Goal: Task Accomplishment & Management: Use online tool/utility

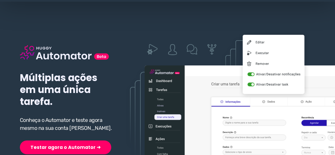
scroll to position [79, 0]
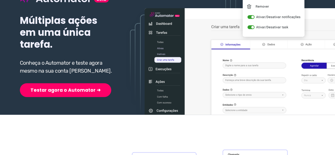
click at [53, 78] on div "Múltiplas ações em uma única tarefa. Conheça o Automator e teste agora mesmo na…" at bounding box center [67, 34] width 94 height 126
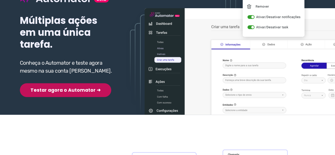
click at [50, 89] on button "Testar agora o Automator ➜" at bounding box center [65, 90] width 91 height 14
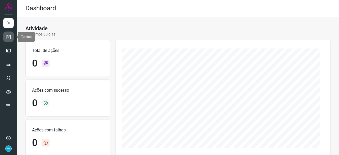
click at [10, 34] on icon at bounding box center [9, 36] width 6 height 5
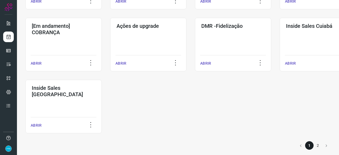
scroll to position [276, 0]
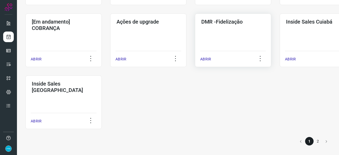
click at [204, 60] on p "ABRIR" at bounding box center [205, 59] width 11 height 6
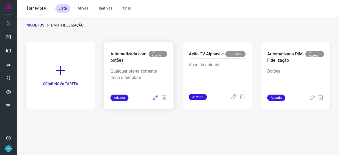
click at [155, 97] on icon at bounding box center [155, 97] width 6 height 6
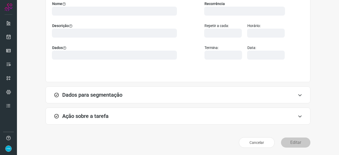
scroll to position [52, 0]
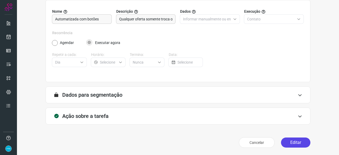
click at [300, 143] on button "Editar" at bounding box center [295, 142] width 29 height 10
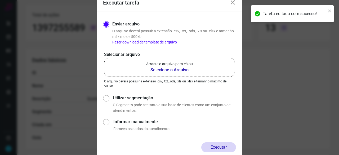
click at [163, 70] on b "Selecione o Arquivo" at bounding box center [169, 70] width 47 height 6
click at [0, 0] on input "Arraste o arquivo para cá ou Selecione o Arquivo" at bounding box center [0, 0] width 0 height 0
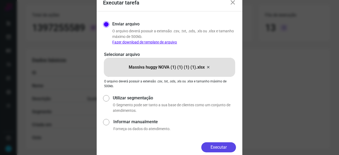
click at [223, 148] on button "Executar" at bounding box center [218, 147] width 35 height 10
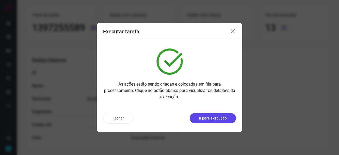
click at [215, 120] on p "Ir para execução" at bounding box center [213, 118] width 28 height 6
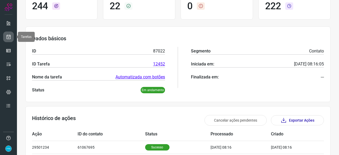
click at [7, 35] on icon at bounding box center [9, 36] width 6 height 5
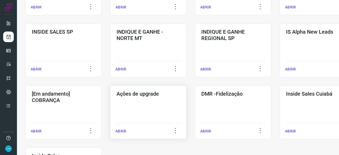
scroll to position [228, 0]
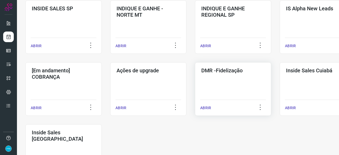
click at [203, 107] on p "ABRIR" at bounding box center [205, 108] width 11 height 6
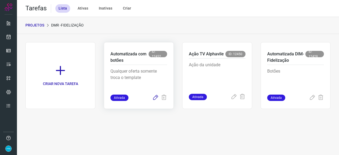
click at [154, 98] on icon at bounding box center [155, 97] width 6 height 6
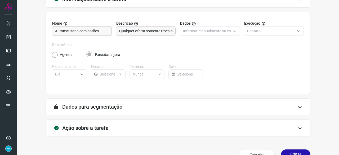
scroll to position [52, 0]
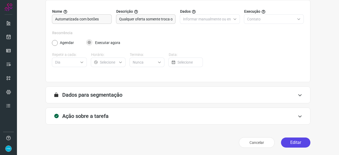
click at [294, 141] on button "Editar" at bounding box center [295, 142] width 29 height 10
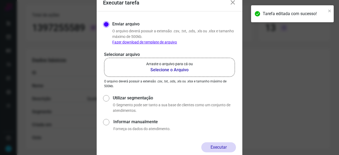
click at [170, 70] on b "Selecione o Arquivo" at bounding box center [169, 70] width 47 height 6
click at [0, 0] on input "Arraste o arquivo para cá ou Selecione o Arquivo" at bounding box center [0, 0] width 0 height 0
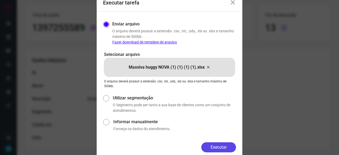
click at [222, 148] on button "Executar" at bounding box center [218, 147] width 35 height 10
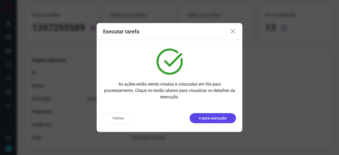
click at [219, 119] on p "Ir para execução" at bounding box center [213, 118] width 28 height 6
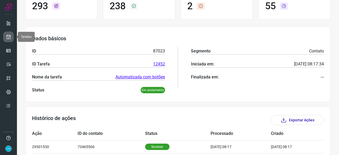
click at [8, 34] on icon at bounding box center [9, 36] width 6 height 5
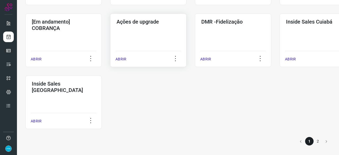
click at [120, 56] on p "ABRIR" at bounding box center [120, 59] width 11 height 6
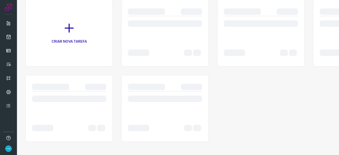
scroll to position [42, 0]
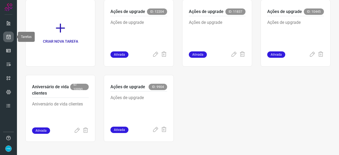
click at [8, 36] on icon at bounding box center [9, 36] width 6 height 5
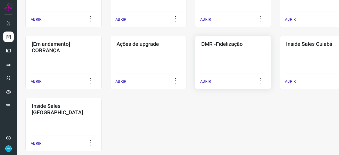
click at [204, 83] on p "ABRIR" at bounding box center [205, 82] width 11 height 6
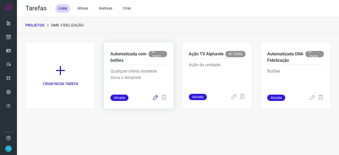
click at [155, 97] on icon at bounding box center [155, 97] width 6 height 6
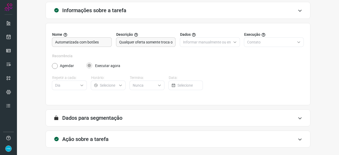
scroll to position [52, 0]
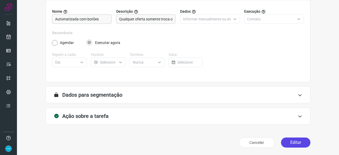
click at [294, 142] on button "Editar" at bounding box center [295, 142] width 29 height 10
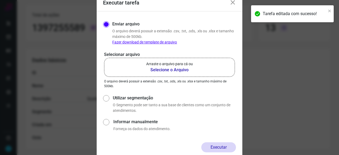
click at [170, 68] on b "Selecione o Arquivo" at bounding box center [169, 70] width 47 height 6
click at [0, 0] on input "Arraste o arquivo para cá ou Selecione o Arquivo" at bounding box center [0, 0] width 0 height 0
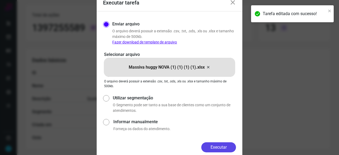
click at [215, 147] on button "Executar" at bounding box center [218, 147] width 35 height 10
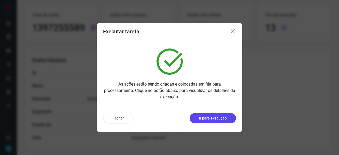
click at [219, 119] on p "Ir para execução" at bounding box center [213, 118] width 28 height 6
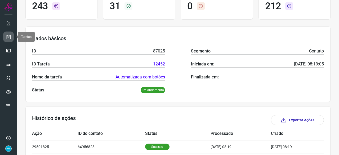
click at [8, 33] on link at bounding box center [8, 36] width 11 height 11
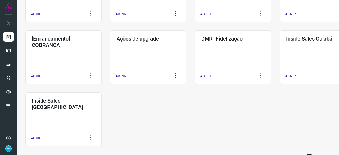
scroll to position [276, 0]
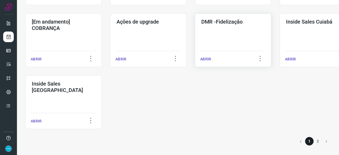
click at [203, 58] on p "ABRIR" at bounding box center [205, 59] width 11 height 6
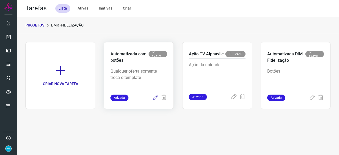
click at [155, 97] on icon at bounding box center [155, 97] width 6 height 6
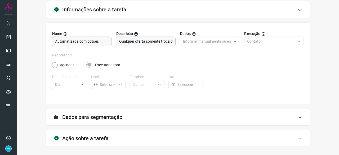
scroll to position [52, 0]
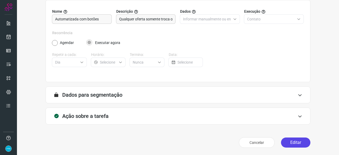
click at [293, 145] on button "Editar" at bounding box center [295, 142] width 29 height 10
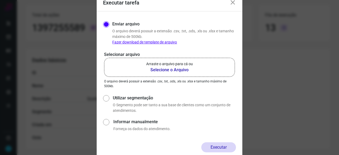
click at [160, 71] on b "Selecione o Arquivo" at bounding box center [169, 70] width 47 height 6
click at [0, 0] on input "Arraste o arquivo para cá ou Selecione o Arquivo" at bounding box center [0, 0] width 0 height 0
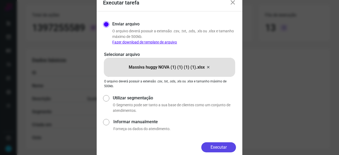
click at [214, 147] on button "Executar" at bounding box center [218, 147] width 35 height 10
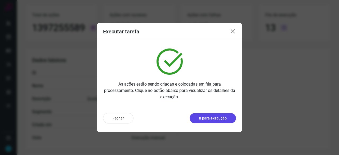
click at [215, 121] on p "Ir para execução" at bounding box center [213, 118] width 28 height 6
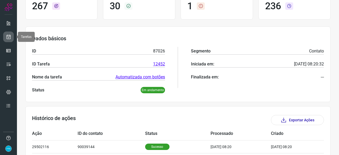
click at [7, 36] on icon at bounding box center [9, 36] width 6 height 5
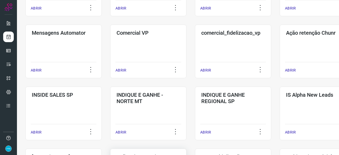
scroll to position [201, 0]
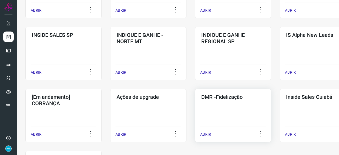
click at [202, 134] on p "ABRIR" at bounding box center [205, 135] width 11 height 6
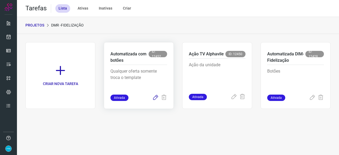
click at [154, 98] on icon at bounding box center [155, 97] width 6 height 6
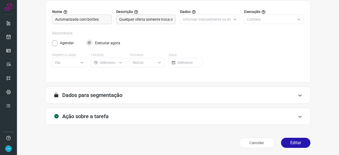
scroll to position [52, 0]
click at [286, 139] on button "Editar" at bounding box center [295, 142] width 29 height 10
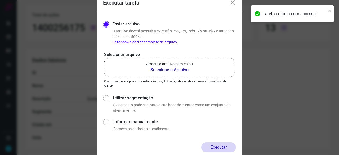
click at [158, 70] on b "Selecione o Arquivo" at bounding box center [169, 70] width 47 height 6
click at [0, 0] on input "Arraste o arquivo para cá ou Selecione o Arquivo" at bounding box center [0, 0] width 0 height 0
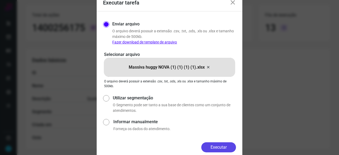
click at [222, 146] on button "Executar" at bounding box center [218, 147] width 35 height 10
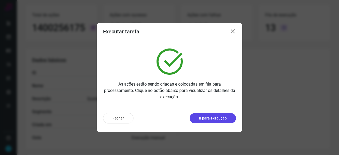
click at [215, 116] on p "Ir para execução" at bounding box center [213, 118] width 28 height 6
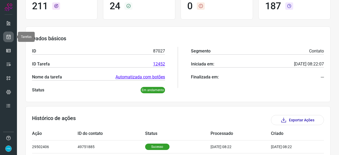
click at [8, 34] on icon at bounding box center [9, 36] width 6 height 5
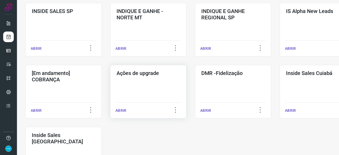
scroll to position [228, 0]
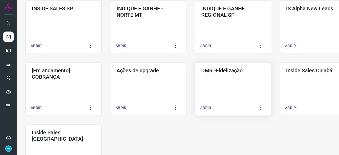
click at [207, 108] on p "ABRIR" at bounding box center [205, 108] width 11 height 6
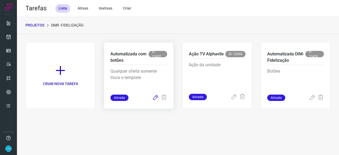
click at [155, 97] on icon at bounding box center [155, 97] width 6 height 6
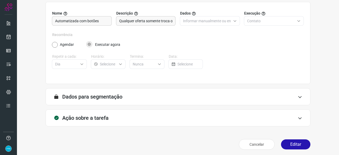
scroll to position [52, 0]
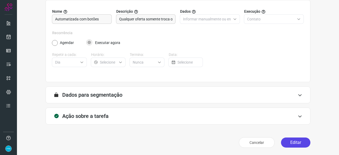
click at [297, 139] on button "Editar" at bounding box center [295, 142] width 29 height 10
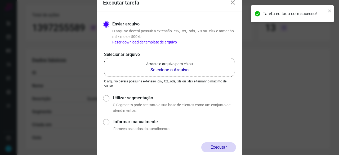
click at [235, 4] on icon at bounding box center [232, 2] width 6 height 6
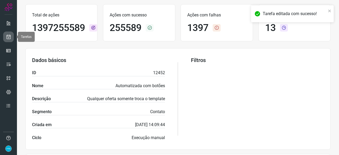
click at [11, 35] on link at bounding box center [8, 36] width 11 height 11
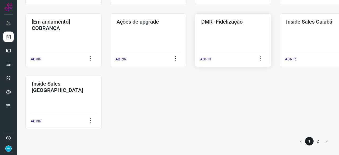
click at [208, 59] on p "ABRIR" at bounding box center [205, 59] width 11 height 6
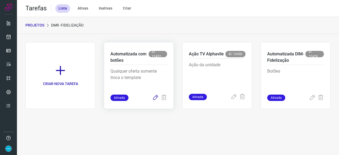
click at [155, 97] on icon at bounding box center [155, 97] width 6 height 6
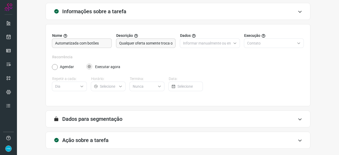
scroll to position [52, 0]
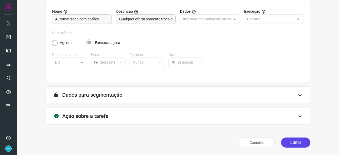
click at [294, 141] on button "Editar" at bounding box center [295, 142] width 29 height 10
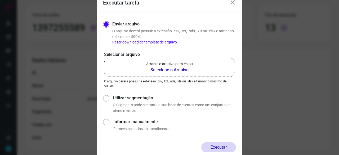
click at [236, 2] on div "Executar tarefa" at bounding box center [170, 2] width 146 height 17
click at [233, 4] on icon at bounding box center [232, 2] width 6 height 6
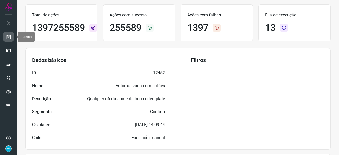
click at [8, 38] on icon at bounding box center [9, 36] width 6 height 5
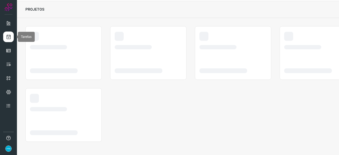
scroll to position [16, 0]
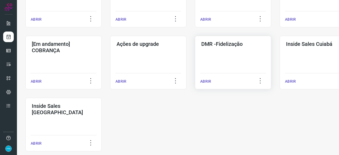
click at [207, 81] on p "ABRIR" at bounding box center [205, 82] width 11 height 6
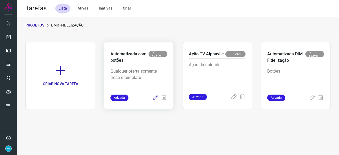
click at [157, 97] on icon at bounding box center [155, 97] width 6 height 6
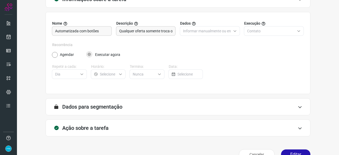
scroll to position [52, 0]
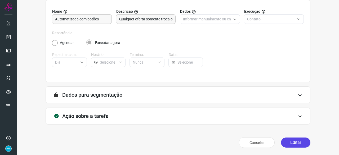
click at [294, 141] on button "Editar" at bounding box center [295, 142] width 29 height 10
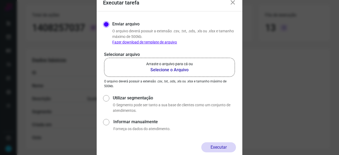
click at [157, 70] on b "Selecione o Arquivo" at bounding box center [169, 70] width 47 height 6
click at [0, 0] on input "Arraste o arquivo para cá ou Selecione o Arquivo" at bounding box center [0, 0] width 0 height 0
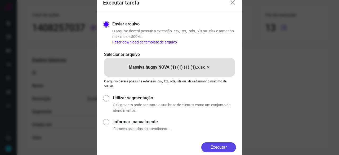
click at [215, 147] on button "Executar" at bounding box center [218, 147] width 35 height 10
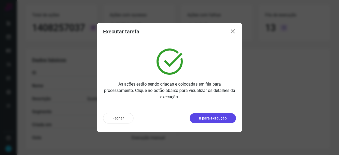
click at [209, 120] on p "Ir para execução" at bounding box center [213, 118] width 28 height 6
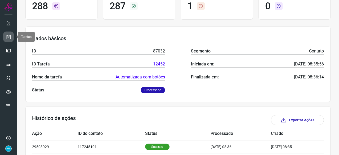
click at [10, 37] on icon at bounding box center [9, 36] width 6 height 5
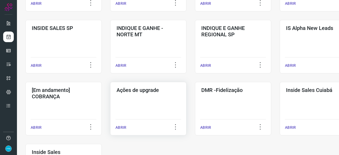
scroll to position [228, 0]
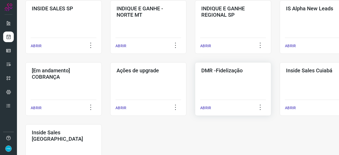
click at [206, 108] on p "ABRIR" at bounding box center [205, 108] width 11 height 6
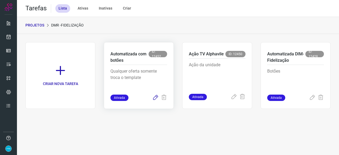
click at [155, 96] on icon at bounding box center [155, 97] width 6 height 6
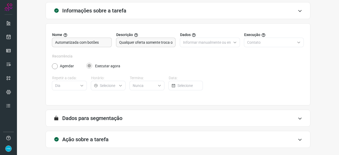
scroll to position [52, 0]
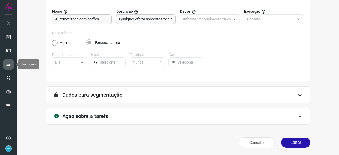
click at [10, 64] on icon at bounding box center [8, 64] width 5 height 5
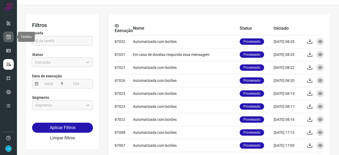
click at [7, 36] on icon at bounding box center [9, 36] width 6 height 5
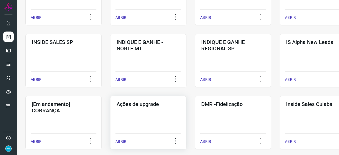
scroll to position [224, 0]
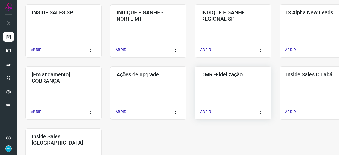
click at [203, 112] on p "ABRIR" at bounding box center [205, 112] width 11 height 6
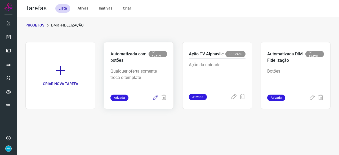
click at [154, 98] on icon at bounding box center [155, 97] width 6 height 6
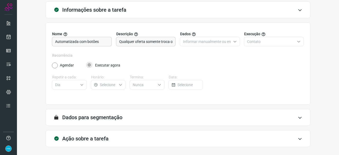
scroll to position [52, 0]
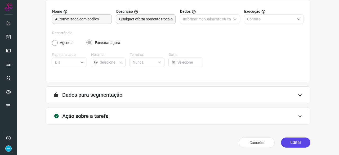
click at [288, 139] on button "Editar" at bounding box center [295, 142] width 29 height 10
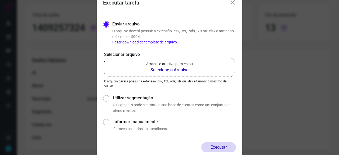
click at [162, 69] on b "Selecione o Arquivo" at bounding box center [169, 70] width 47 height 6
click at [0, 0] on input "Arraste o arquivo para cá ou Selecione o Arquivo" at bounding box center [0, 0] width 0 height 0
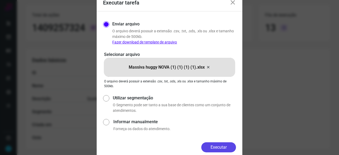
click at [223, 147] on button "Executar" at bounding box center [218, 147] width 35 height 10
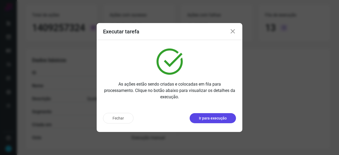
click at [220, 117] on p "Ir para execução" at bounding box center [213, 118] width 28 height 6
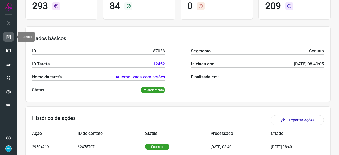
click at [8, 36] on icon at bounding box center [9, 36] width 6 height 5
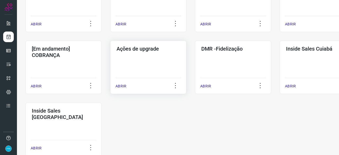
scroll to position [254, 0]
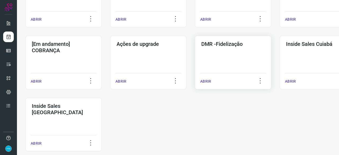
click at [209, 81] on p "ABRIR" at bounding box center [205, 82] width 11 height 6
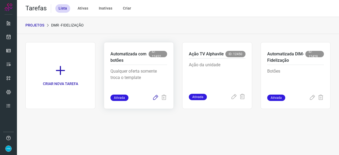
click at [156, 98] on icon at bounding box center [155, 97] width 6 height 6
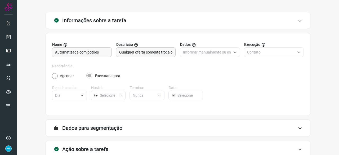
scroll to position [52, 0]
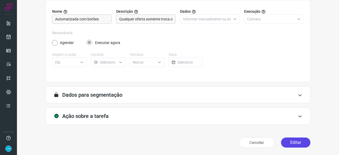
click at [291, 143] on button "Editar" at bounding box center [295, 142] width 29 height 10
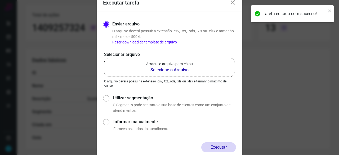
click at [159, 70] on b "Selecione o Arquivo" at bounding box center [169, 70] width 47 height 6
click at [0, 0] on input "Arraste o arquivo para cá ou Selecione o Arquivo" at bounding box center [0, 0] width 0 height 0
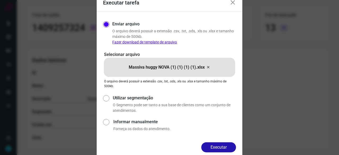
click at [225, 146] on button "Executar" at bounding box center [218, 147] width 35 height 10
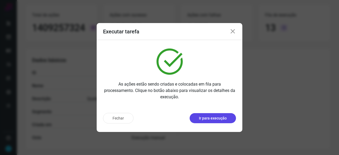
click at [210, 121] on p "Ir para execução" at bounding box center [213, 118] width 28 height 6
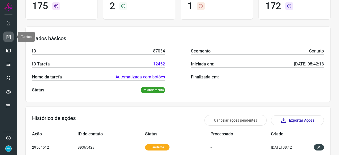
click at [11, 35] on icon at bounding box center [9, 36] width 6 height 5
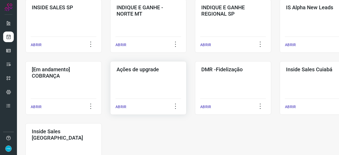
scroll to position [254, 0]
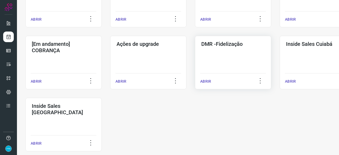
click at [203, 81] on p "ABRIR" at bounding box center [205, 82] width 11 height 6
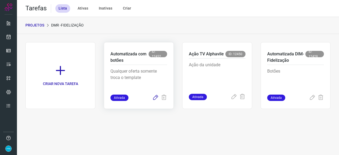
click at [157, 97] on icon at bounding box center [155, 97] width 6 height 6
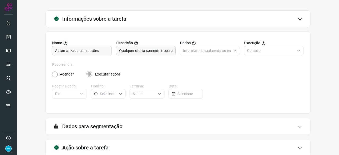
scroll to position [52, 0]
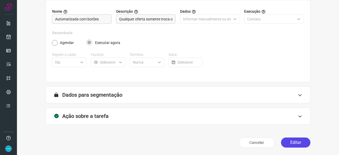
click at [297, 145] on button "Editar" at bounding box center [295, 142] width 29 height 10
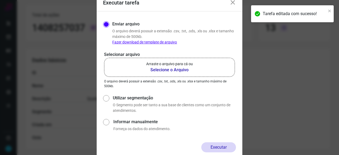
click at [170, 68] on b "Selecione o Arquivo" at bounding box center [169, 70] width 47 height 6
click at [0, 0] on input "Arraste o arquivo para cá ou Selecione o Arquivo" at bounding box center [0, 0] width 0 height 0
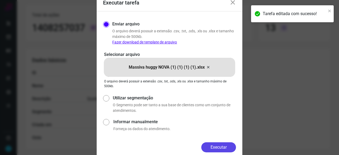
click at [224, 144] on button "Executar" at bounding box center [218, 147] width 35 height 10
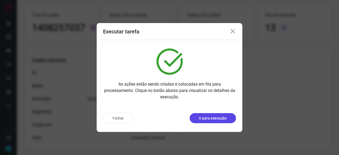
click at [219, 118] on p "Ir para execução" at bounding box center [213, 118] width 28 height 6
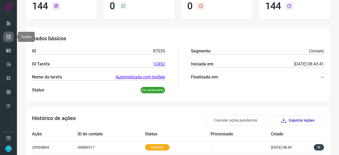
click at [11, 34] on link at bounding box center [8, 36] width 11 height 11
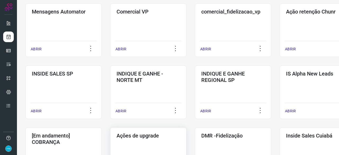
scroll to position [228, 0]
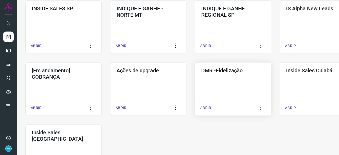
click at [207, 106] on p "ABRIR" at bounding box center [205, 108] width 11 height 6
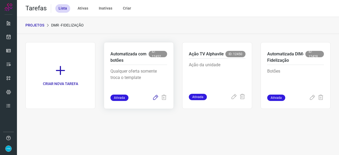
click at [155, 96] on icon at bounding box center [155, 97] width 6 height 6
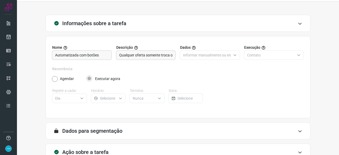
scroll to position [52, 0]
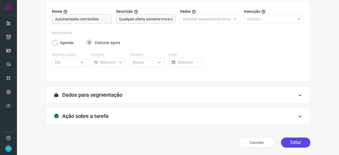
click at [287, 143] on button "Editar" at bounding box center [295, 142] width 29 height 10
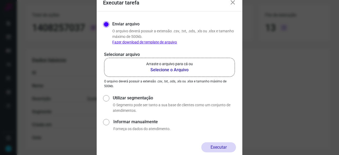
click at [183, 70] on b "Selecione o Arquivo" at bounding box center [169, 70] width 47 height 6
click at [0, 0] on input "Arraste o arquivo para cá ou Selecione o Arquivo" at bounding box center [0, 0] width 0 height 0
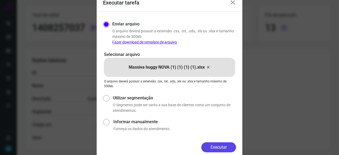
click at [214, 147] on button "Executar" at bounding box center [218, 147] width 35 height 10
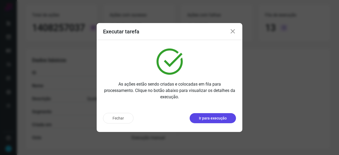
click at [225, 118] on p "Ir para execução" at bounding box center [213, 118] width 28 height 6
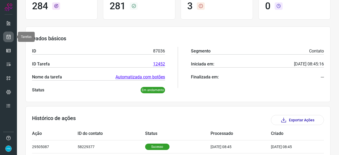
click at [10, 36] on icon at bounding box center [9, 36] width 6 height 5
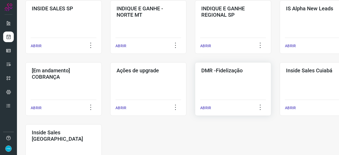
click at [204, 108] on p "ABRIR" at bounding box center [205, 108] width 11 height 6
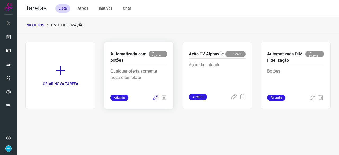
click at [156, 96] on icon at bounding box center [155, 97] width 6 height 6
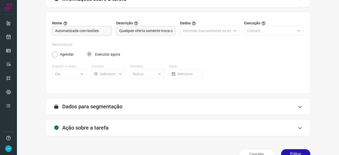
scroll to position [52, 0]
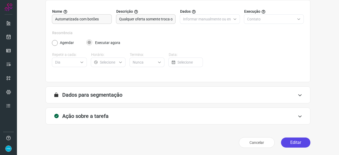
click at [287, 143] on button "Editar" at bounding box center [295, 142] width 29 height 10
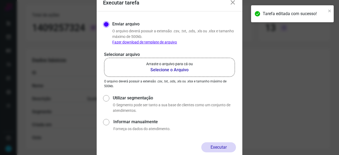
click at [161, 70] on b "Selecione o Arquivo" at bounding box center [169, 70] width 47 height 6
click at [0, 0] on input "Arraste o arquivo para cá ou Selecione o Arquivo" at bounding box center [0, 0] width 0 height 0
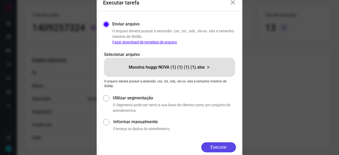
click at [222, 146] on button "Executar" at bounding box center [218, 147] width 35 height 10
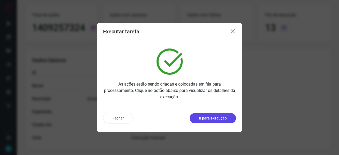
click at [210, 118] on p "Ir para execução" at bounding box center [213, 118] width 28 height 6
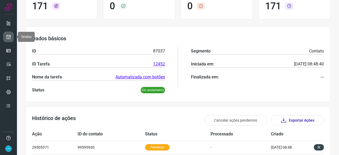
click at [10, 37] on icon at bounding box center [9, 36] width 6 height 5
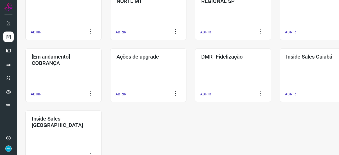
scroll to position [254, 0]
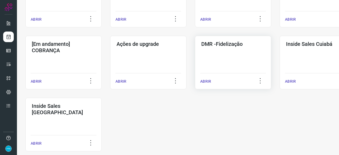
click at [208, 81] on p "ABRIR" at bounding box center [205, 82] width 11 height 6
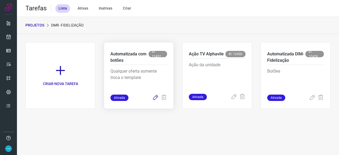
click at [156, 97] on icon at bounding box center [155, 97] width 6 height 6
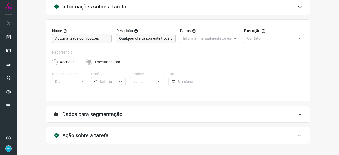
scroll to position [52, 0]
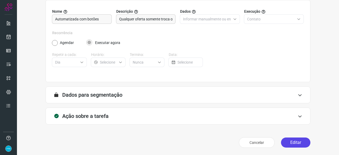
click at [287, 142] on button "Editar" at bounding box center [295, 142] width 29 height 10
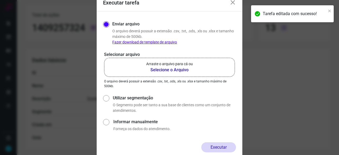
click at [153, 69] on b "Selecione o Arquivo" at bounding box center [169, 70] width 47 height 6
click at [0, 0] on input "Arraste o arquivo para cá ou Selecione o Arquivo" at bounding box center [0, 0] width 0 height 0
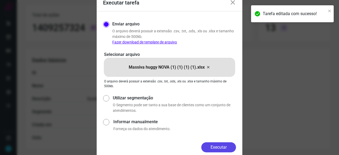
click at [224, 145] on button "Executar" at bounding box center [218, 147] width 35 height 10
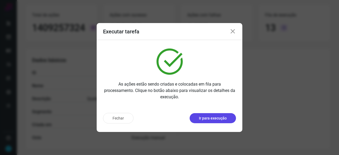
click at [211, 118] on p "Ir para execução" at bounding box center [213, 118] width 28 height 6
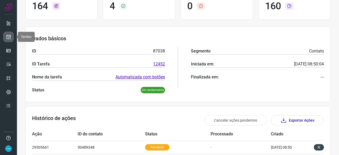
click at [8, 38] on icon at bounding box center [9, 36] width 6 height 5
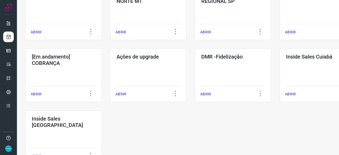
scroll to position [254, 0]
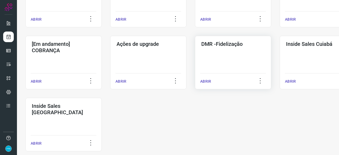
click at [206, 81] on p "ABRIR" at bounding box center [205, 82] width 11 height 6
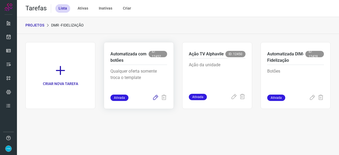
click at [154, 98] on icon at bounding box center [155, 97] width 6 height 6
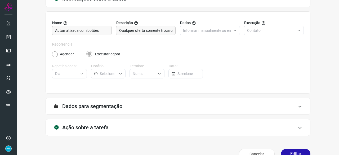
scroll to position [52, 0]
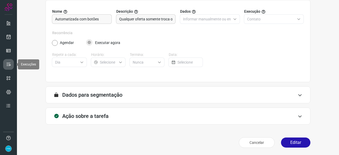
click at [6, 62] on link at bounding box center [8, 64] width 11 height 11
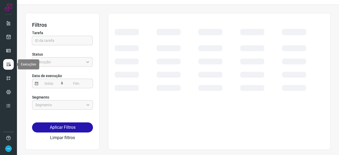
scroll to position [12, 0]
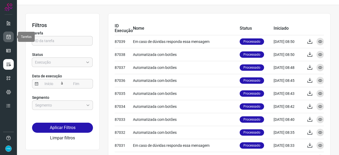
click at [7, 35] on icon at bounding box center [9, 36] width 6 height 5
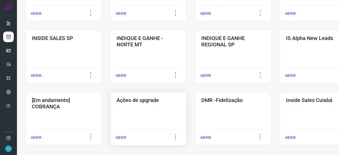
scroll to position [224, 0]
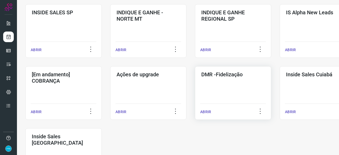
click at [204, 111] on p "ABRIR" at bounding box center [205, 112] width 11 height 6
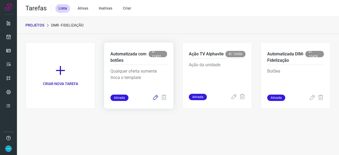
click at [156, 98] on icon at bounding box center [155, 97] width 6 height 6
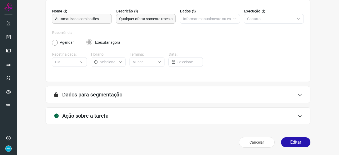
scroll to position [52, 0]
click at [301, 140] on button "Editar" at bounding box center [295, 142] width 29 height 10
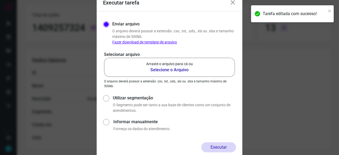
click at [169, 69] on b "Selecione o Arquivo" at bounding box center [169, 70] width 47 height 6
click at [0, 0] on input "Arraste o arquivo para cá ou Selecione o Arquivo" at bounding box center [0, 0] width 0 height 0
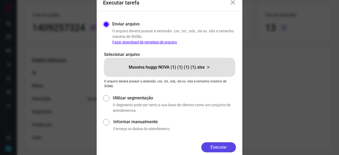
click at [235, 145] on button "Executar" at bounding box center [218, 147] width 35 height 10
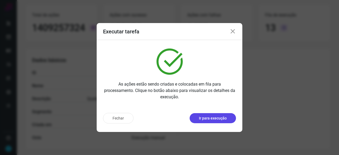
click at [216, 118] on p "Ir para execução" at bounding box center [213, 118] width 28 height 6
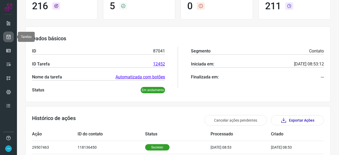
click at [11, 34] on link at bounding box center [8, 36] width 11 height 11
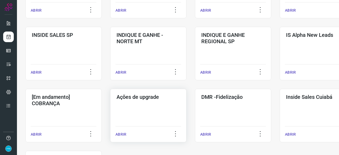
scroll to position [254, 0]
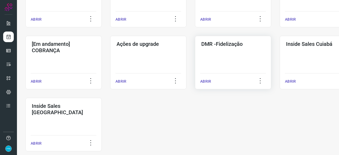
click at [204, 82] on p "ABRIR" at bounding box center [205, 82] width 11 height 6
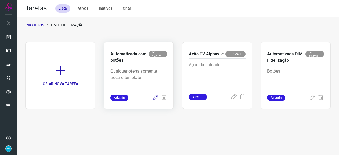
click at [157, 97] on icon at bounding box center [155, 97] width 6 height 6
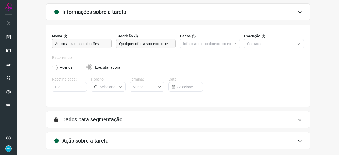
scroll to position [52, 0]
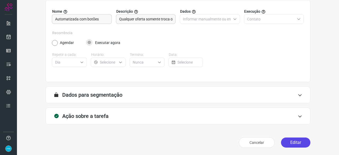
click at [291, 141] on button "Editar" at bounding box center [295, 142] width 29 height 10
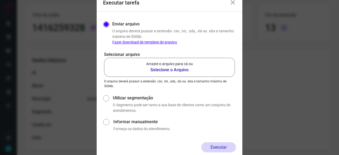
click at [158, 69] on b "Selecione o Arquivo" at bounding box center [169, 70] width 47 height 6
click at [0, 0] on input "Arraste o arquivo para cá ou Selecione o Arquivo" at bounding box center [0, 0] width 0 height 0
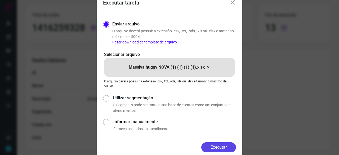
click at [218, 148] on button "Executar" at bounding box center [218, 147] width 35 height 10
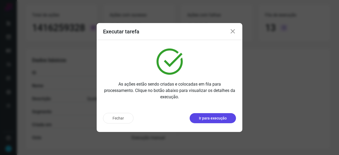
click at [219, 115] on p "Ir para execução" at bounding box center [213, 118] width 28 height 6
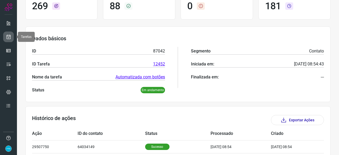
click at [9, 36] on icon at bounding box center [9, 36] width 6 height 5
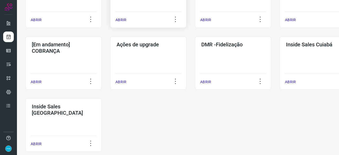
scroll to position [254, 0]
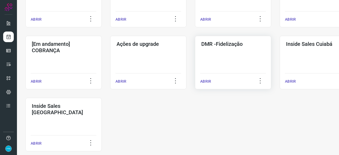
click at [208, 81] on p "ABRIR" at bounding box center [205, 82] width 11 height 6
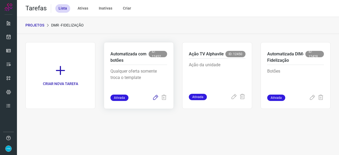
click at [153, 97] on icon at bounding box center [155, 97] width 6 height 6
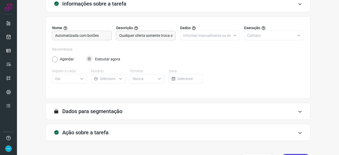
scroll to position [52, 0]
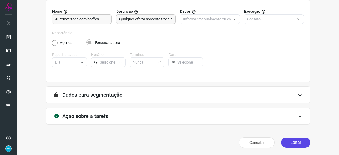
click at [293, 139] on button "Editar" at bounding box center [295, 142] width 29 height 10
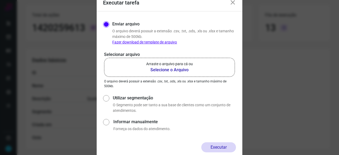
click at [164, 70] on b "Selecione o Arquivo" at bounding box center [169, 70] width 47 height 6
click at [0, 0] on input "Arraste o arquivo para cá ou Selecione o Arquivo" at bounding box center [0, 0] width 0 height 0
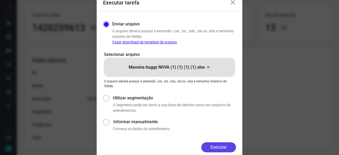
click at [224, 148] on button "Executar" at bounding box center [218, 147] width 35 height 10
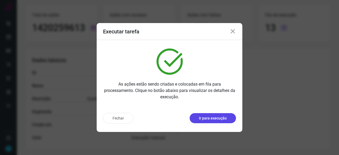
click at [215, 120] on p "Ir para execução" at bounding box center [213, 118] width 28 height 6
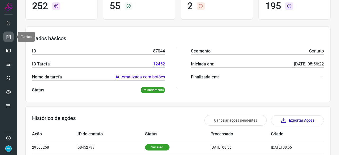
click at [9, 39] on icon at bounding box center [9, 36] width 6 height 5
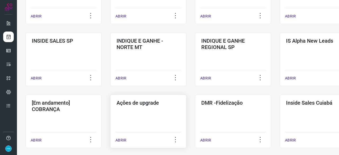
scroll to position [201, 0]
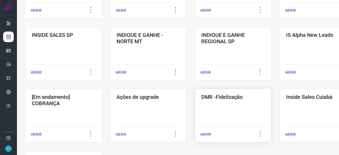
click at [207, 134] on p "ABRIR" at bounding box center [205, 135] width 11 height 6
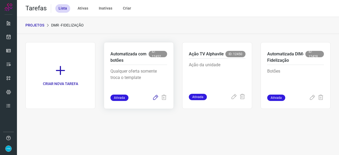
click at [158, 97] on icon at bounding box center [155, 97] width 6 height 6
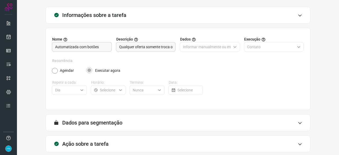
scroll to position [52, 0]
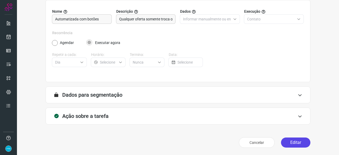
click at [294, 144] on button "Editar" at bounding box center [295, 142] width 29 height 10
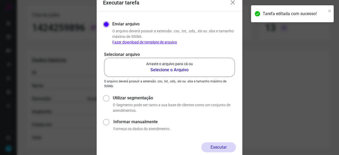
click at [169, 70] on b "Selecione o Arquivo" at bounding box center [169, 70] width 47 height 6
click at [0, 0] on input "Arraste o arquivo para cá ou Selecione o Arquivo" at bounding box center [0, 0] width 0 height 0
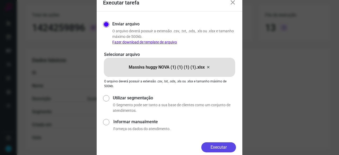
click at [219, 147] on button "Executar" at bounding box center [218, 147] width 35 height 10
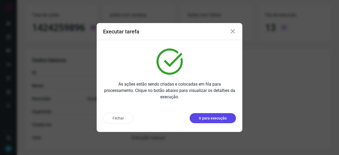
click at [205, 118] on p "Ir para execução" at bounding box center [213, 118] width 28 height 6
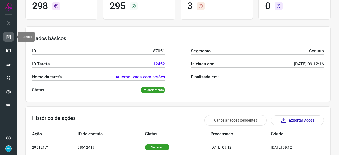
click at [8, 36] on icon at bounding box center [9, 36] width 6 height 5
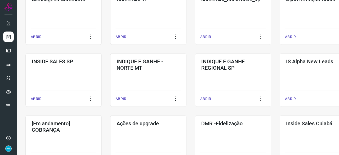
scroll to position [228, 0]
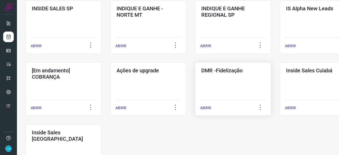
click at [205, 107] on p "ABRIR" at bounding box center [205, 108] width 11 height 6
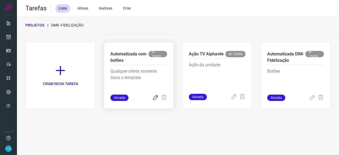
click at [156, 97] on icon at bounding box center [155, 97] width 6 height 6
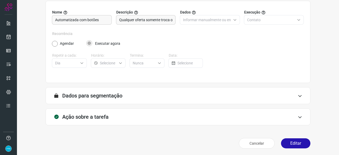
scroll to position [52, 0]
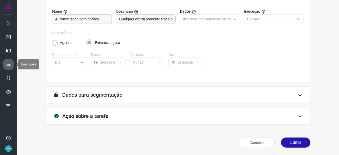
click at [5, 64] on link at bounding box center [8, 64] width 11 height 11
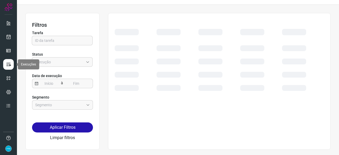
scroll to position [12, 0]
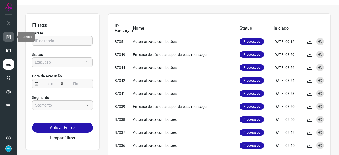
click at [12, 36] on link at bounding box center [8, 36] width 11 height 11
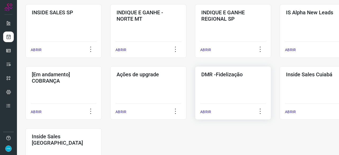
click at [202, 112] on p "ABRIR" at bounding box center [205, 112] width 11 height 6
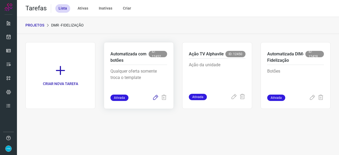
click at [155, 98] on icon at bounding box center [155, 97] width 6 height 6
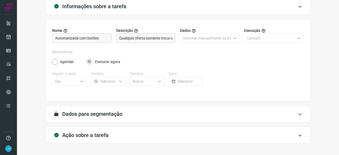
scroll to position [52, 0]
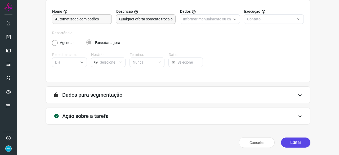
click at [298, 145] on button "Editar" at bounding box center [295, 142] width 29 height 10
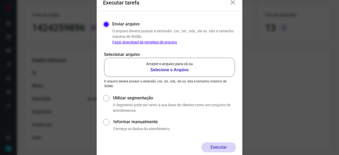
click at [171, 71] on b "Selecione o Arquivo" at bounding box center [169, 70] width 47 height 6
click at [0, 0] on input "Arraste o arquivo para cá ou Selecione o Arquivo" at bounding box center [0, 0] width 0 height 0
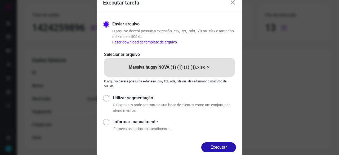
drag, startPoint x: 217, startPoint y: 149, endPoint x: 220, endPoint y: 150, distance: 3.5
click at [217, 149] on button "Executar" at bounding box center [218, 147] width 35 height 10
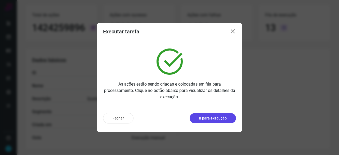
click at [213, 118] on p "Ir para execução" at bounding box center [213, 118] width 28 height 6
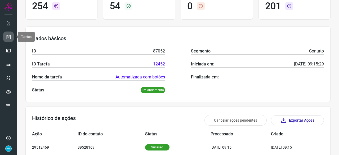
click at [10, 35] on icon at bounding box center [9, 36] width 6 height 5
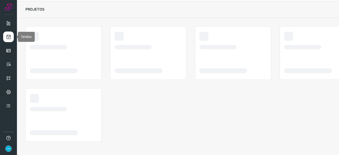
scroll to position [16, 0]
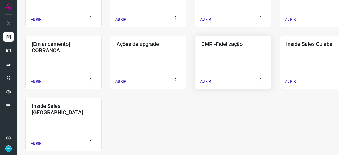
click at [209, 82] on p "ABRIR" at bounding box center [205, 82] width 11 height 6
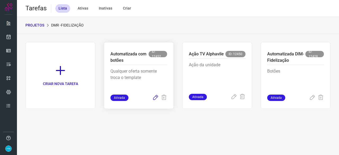
click at [154, 98] on icon at bounding box center [155, 97] width 6 height 6
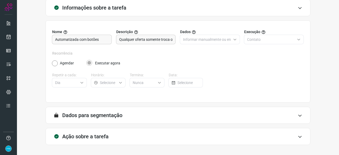
scroll to position [52, 0]
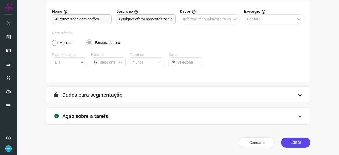
click at [291, 143] on button "Editar" at bounding box center [295, 142] width 29 height 10
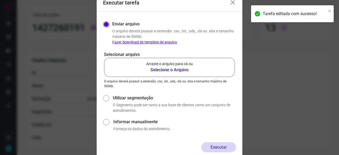
click at [171, 70] on b "Selecione o Arquivo" at bounding box center [169, 70] width 47 height 6
click at [0, 0] on input "Arraste o arquivo para cá ou Selecione o Arquivo" at bounding box center [0, 0] width 0 height 0
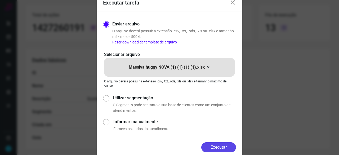
click at [212, 149] on button "Executar" at bounding box center [218, 147] width 35 height 10
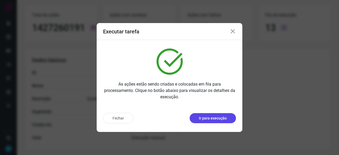
click at [204, 118] on p "Ir para execução" at bounding box center [213, 118] width 28 height 6
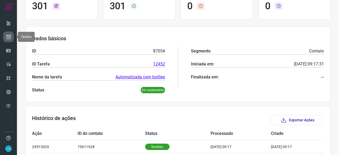
click at [6, 37] on icon at bounding box center [9, 36] width 6 height 5
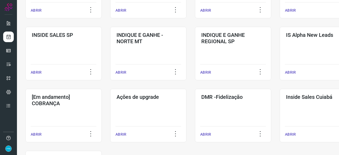
scroll to position [254, 0]
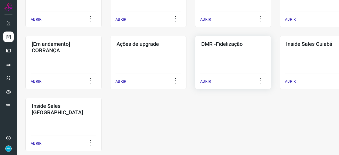
click at [205, 81] on p "ABRIR" at bounding box center [205, 82] width 11 height 6
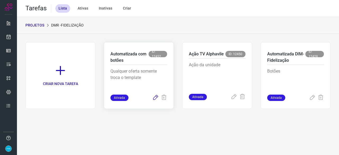
click at [156, 97] on icon at bounding box center [155, 97] width 6 height 6
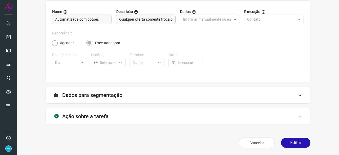
scroll to position [52, 0]
click at [292, 142] on button "Editar" at bounding box center [295, 142] width 29 height 10
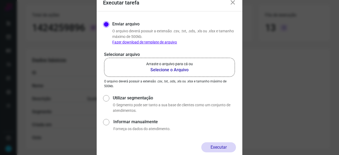
click at [167, 70] on b "Selecione o Arquivo" at bounding box center [169, 70] width 47 height 6
click at [0, 0] on input "Arraste o arquivo para cá ou Selecione o Arquivo" at bounding box center [0, 0] width 0 height 0
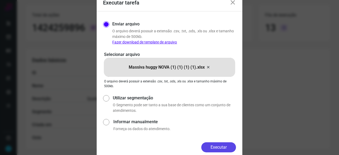
click at [217, 145] on button "Executar" at bounding box center [218, 147] width 35 height 10
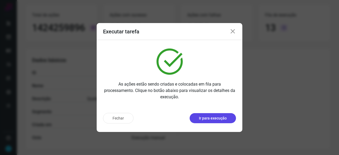
click at [204, 119] on p "Ir para execução" at bounding box center [213, 118] width 28 height 6
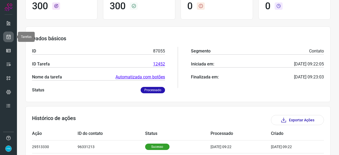
click at [6, 37] on icon at bounding box center [9, 36] width 6 height 5
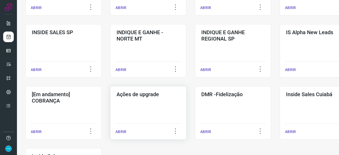
scroll to position [228, 0]
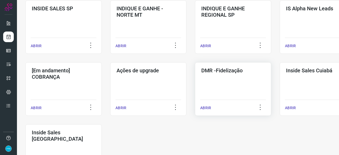
click at [206, 109] on p "ABRIR" at bounding box center [205, 108] width 11 height 6
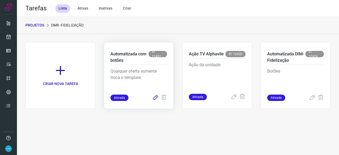
click at [155, 97] on icon at bounding box center [155, 97] width 6 height 6
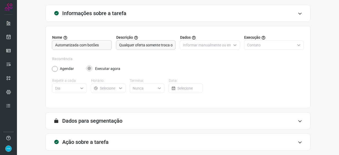
scroll to position [52, 0]
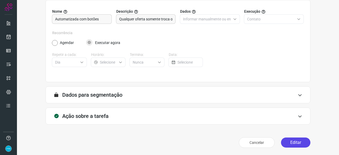
click at [298, 142] on button "Editar" at bounding box center [295, 142] width 29 height 10
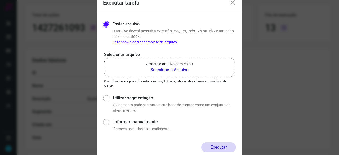
click at [158, 70] on b "Selecione o Arquivo" at bounding box center [169, 70] width 47 height 6
click at [0, 0] on input "Arraste o arquivo para cá ou Selecione o Arquivo" at bounding box center [0, 0] width 0 height 0
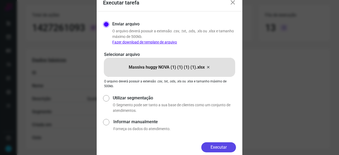
click at [228, 148] on button "Executar" at bounding box center [218, 147] width 35 height 10
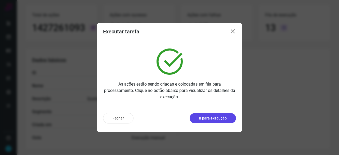
click at [211, 118] on p "Ir para execução" at bounding box center [213, 118] width 28 height 6
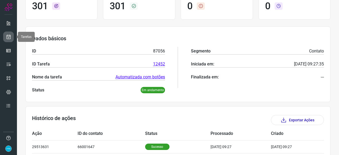
click at [8, 37] on icon at bounding box center [9, 36] width 6 height 5
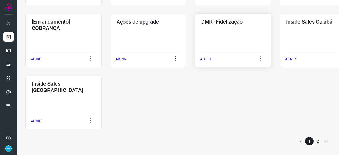
click at [209, 59] on p "ABRIR" at bounding box center [205, 59] width 11 height 6
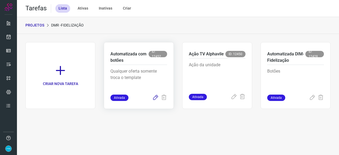
click at [155, 98] on icon at bounding box center [155, 97] width 6 height 6
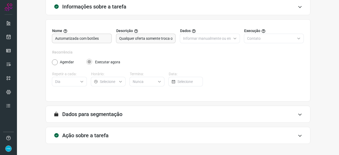
scroll to position [52, 0]
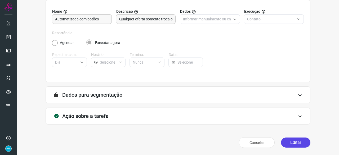
click at [290, 143] on button "Editar" at bounding box center [295, 142] width 29 height 10
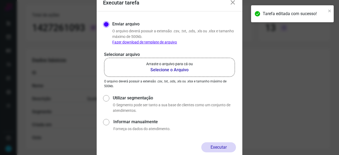
click at [155, 69] on b "Selecione o Arquivo" at bounding box center [169, 70] width 47 height 6
click at [0, 0] on input "Arraste o arquivo para cá ou Selecione o Arquivo" at bounding box center [0, 0] width 0 height 0
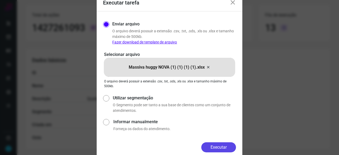
click at [220, 147] on button "Executar" at bounding box center [218, 147] width 35 height 10
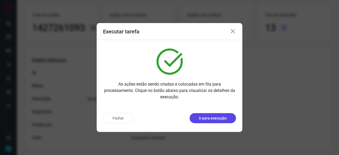
click at [218, 120] on p "Ir para execução" at bounding box center [213, 118] width 28 height 6
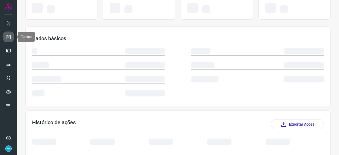
click at [10, 36] on icon at bounding box center [9, 36] width 6 height 5
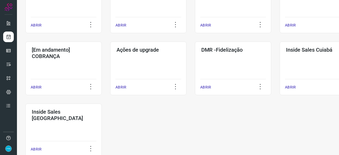
scroll to position [276, 0]
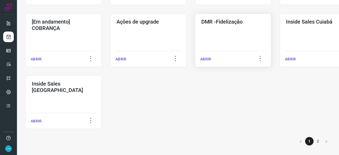
click at [207, 59] on p "ABRIR" at bounding box center [205, 59] width 11 height 6
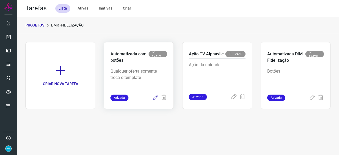
click at [152, 99] on icon at bounding box center [155, 97] width 6 height 6
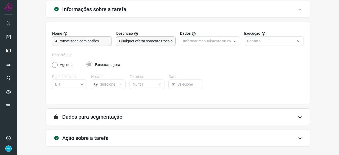
scroll to position [52, 0]
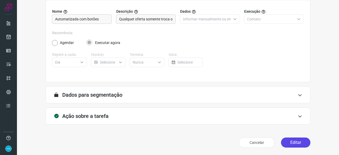
click at [292, 143] on button "Editar" at bounding box center [295, 142] width 29 height 10
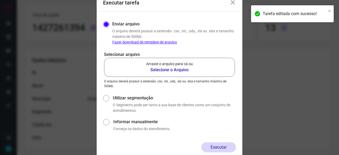
click at [170, 70] on b "Selecione o Arquivo" at bounding box center [169, 70] width 47 height 6
click at [0, 0] on input "Arraste o arquivo para cá ou Selecione o Arquivo" at bounding box center [0, 0] width 0 height 0
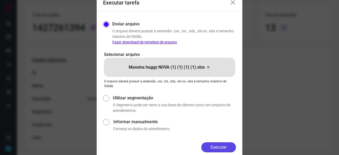
click at [227, 146] on button "Executar" at bounding box center [218, 147] width 35 height 10
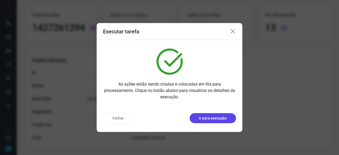
click at [203, 120] on p "Ir para execução" at bounding box center [213, 118] width 28 height 6
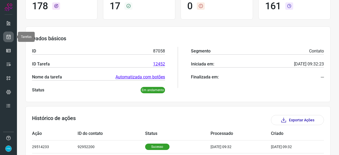
click at [10, 37] on icon at bounding box center [9, 36] width 6 height 5
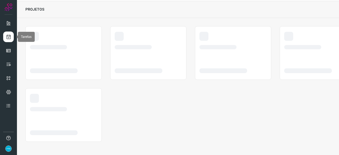
scroll to position [16, 0]
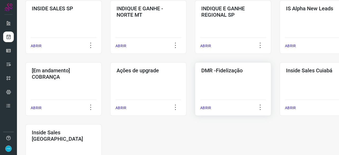
click at [210, 109] on p "ABRIR" at bounding box center [205, 108] width 11 height 6
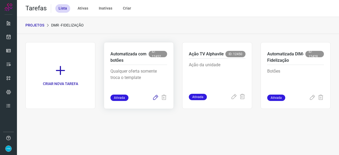
click at [156, 97] on icon at bounding box center [155, 97] width 6 height 6
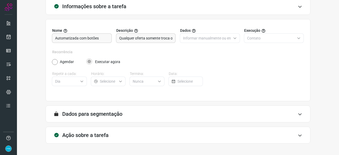
scroll to position [52, 0]
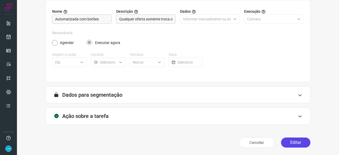
click at [289, 141] on button "Editar" at bounding box center [295, 142] width 29 height 10
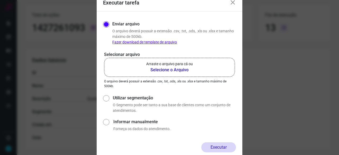
click at [173, 72] on b "Selecione o Arquivo" at bounding box center [169, 70] width 47 height 6
click at [0, 0] on input "Arraste o arquivo para cá ou Selecione o Arquivo" at bounding box center [0, 0] width 0 height 0
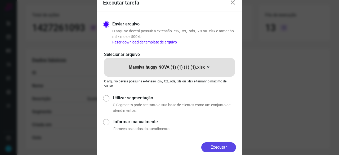
click at [226, 148] on button "Executar" at bounding box center [218, 147] width 35 height 10
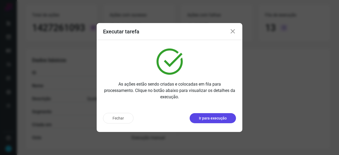
click at [223, 118] on p "Ir para execução" at bounding box center [213, 118] width 28 height 6
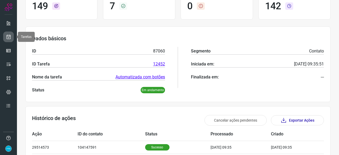
click at [10, 39] on icon at bounding box center [9, 36] width 6 height 5
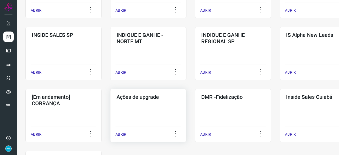
scroll to position [228, 0]
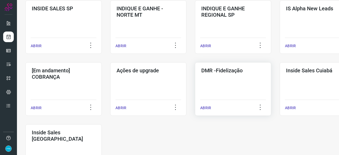
click at [205, 108] on p "ABRIR" at bounding box center [205, 108] width 11 height 6
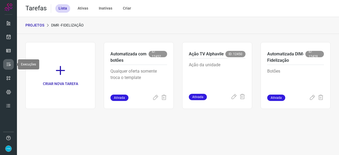
click at [8, 63] on icon at bounding box center [8, 64] width 5 height 5
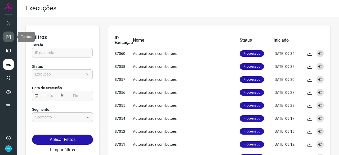
click at [12, 36] on link at bounding box center [8, 36] width 11 height 11
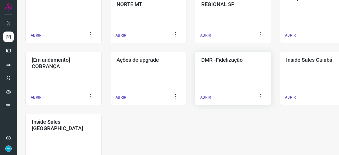
click at [206, 98] on p "ABRIR" at bounding box center [205, 97] width 11 height 6
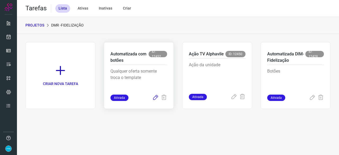
click at [156, 97] on icon at bounding box center [155, 97] width 6 height 6
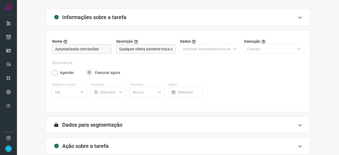
scroll to position [52, 0]
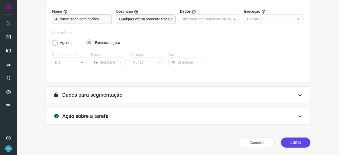
click at [292, 140] on button "Editar" at bounding box center [295, 142] width 29 height 10
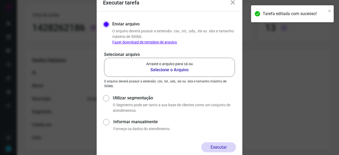
click at [173, 71] on b "Selecione o Arquivo" at bounding box center [169, 70] width 47 height 6
click at [0, 0] on input "Arraste o arquivo para cá ou Selecione o Arquivo" at bounding box center [0, 0] width 0 height 0
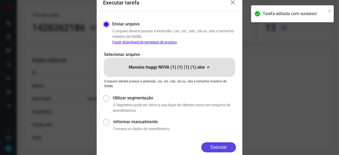
click at [223, 146] on button "Executar" at bounding box center [218, 147] width 35 height 10
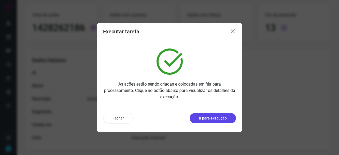
click at [202, 120] on p "Ir para execução" at bounding box center [213, 118] width 28 height 6
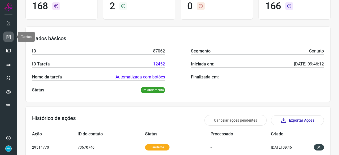
click at [8, 35] on icon at bounding box center [9, 36] width 6 height 5
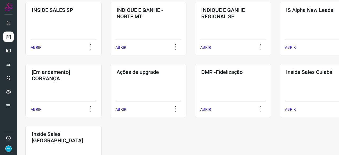
scroll to position [228, 0]
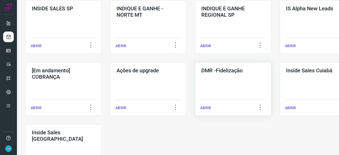
click at [210, 107] on p "ABRIR" at bounding box center [205, 108] width 11 height 6
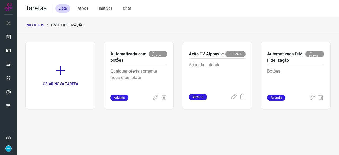
click at [154, 97] on icon at bounding box center [155, 97] width 6 height 6
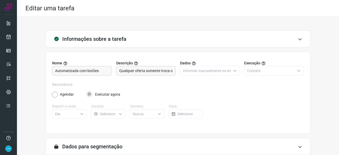
scroll to position [52, 0]
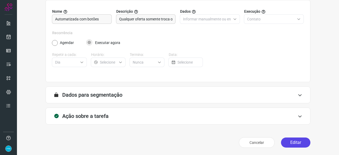
click at [292, 143] on button "Editar" at bounding box center [295, 142] width 29 height 10
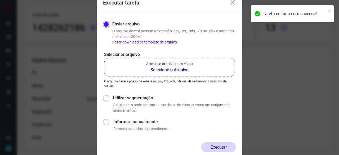
click at [157, 69] on b "Selecione o Arquivo" at bounding box center [169, 70] width 47 height 6
click at [0, 0] on input "Arraste o arquivo para cá ou Selecione o Arquivo" at bounding box center [0, 0] width 0 height 0
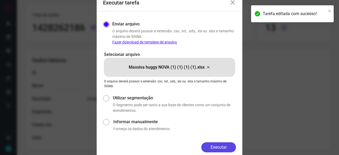
click at [230, 145] on button "Executar" at bounding box center [218, 147] width 35 height 10
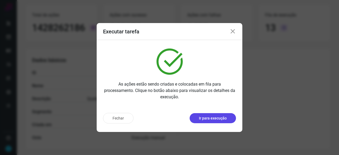
click at [216, 119] on p "Ir para execução" at bounding box center [213, 118] width 28 height 6
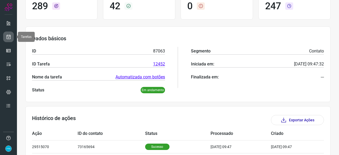
click at [8, 37] on icon at bounding box center [9, 36] width 6 height 5
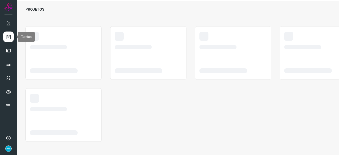
scroll to position [16, 0]
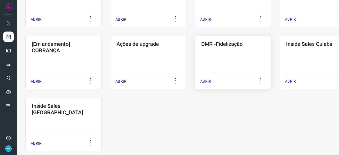
click at [206, 82] on p "ABRIR" at bounding box center [205, 82] width 11 height 6
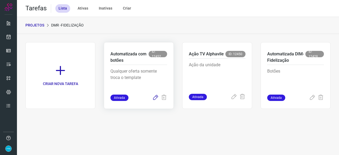
click at [156, 97] on icon at bounding box center [155, 97] width 6 height 6
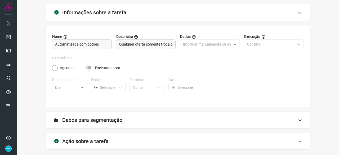
scroll to position [52, 0]
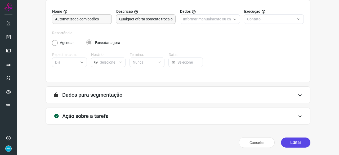
click at [294, 145] on button "Editar" at bounding box center [295, 142] width 29 height 10
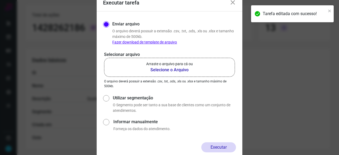
click at [161, 70] on b "Selecione o Arquivo" at bounding box center [169, 70] width 47 height 6
click at [0, 0] on input "Arraste o arquivo para cá ou Selecione o Arquivo" at bounding box center [0, 0] width 0 height 0
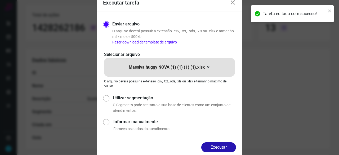
click at [228, 145] on button "Executar" at bounding box center [218, 147] width 35 height 10
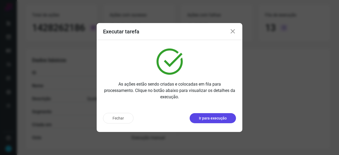
click at [211, 119] on p "Ir para execução" at bounding box center [213, 118] width 28 height 6
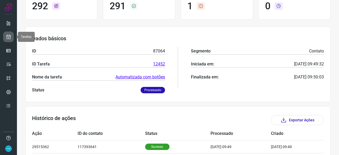
click at [9, 35] on icon at bounding box center [9, 36] width 6 height 5
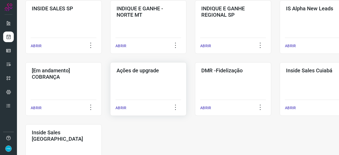
click at [123, 108] on p "ABRIR" at bounding box center [120, 108] width 11 height 6
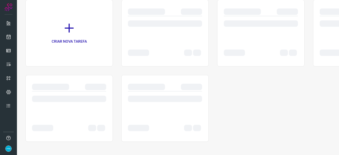
scroll to position [42, 0]
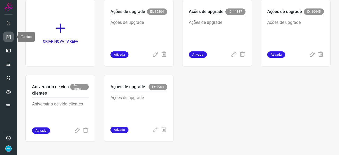
click at [7, 36] on icon at bounding box center [9, 36] width 6 height 5
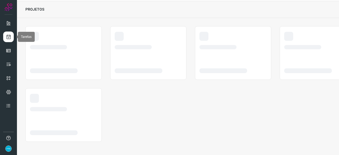
scroll to position [16, 0]
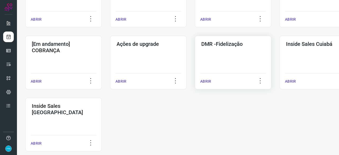
click at [206, 82] on p "ABRIR" at bounding box center [205, 82] width 11 height 6
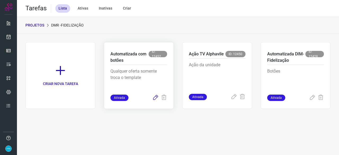
click at [155, 97] on icon at bounding box center [155, 97] width 6 height 6
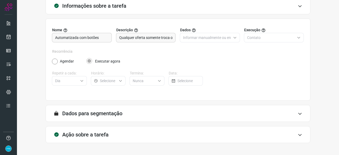
scroll to position [52, 0]
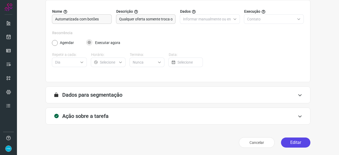
click at [289, 141] on button "Editar" at bounding box center [295, 142] width 29 height 10
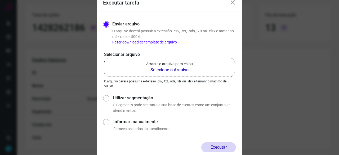
click at [166, 69] on b "Selecione o Arquivo" at bounding box center [169, 70] width 47 height 6
click at [0, 0] on input "Arraste o arquivo para cá ou Selecione o Arquivo" at bounding box center [0, 0] width 0 height 0
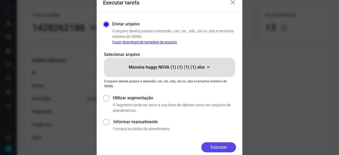
click at [231, 147] on button "Executar" at bounding box center [218, 147] width 35 height 10
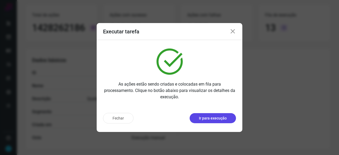
click at [214, 118] on p "Ir para execução" at bounding box center [213, 118] width 28 height 6
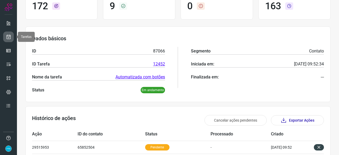
click at [10, 33] on link at bounding box center [8, 36] width 11 height 11
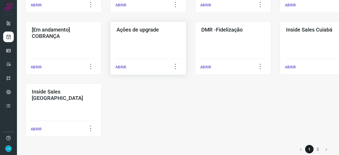
scroll to position [276, 0]
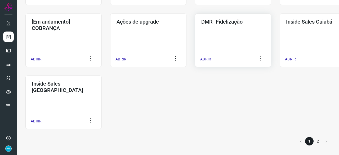
click at [209, 58] on p "ABRIR" at bounding box center [205, 59] width 11 height 6
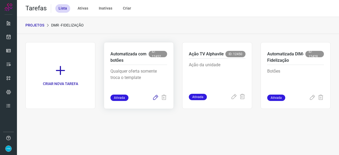
click at [155, 98] on icon at bounding box center [155, 97] width 6 height 6
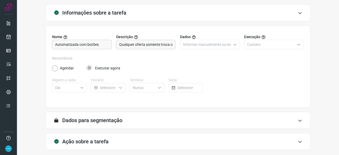
scroll to position [52, 0]
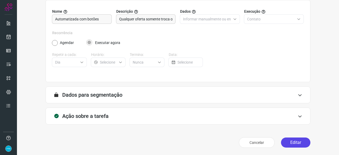
click at [296, 139] on button "Editar" at bounding box center [295, 142] width 29 height 10
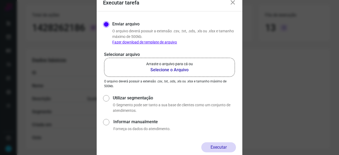
click at [157, 69] on b "Selecione o Arquivo" at bounding box center [169, 70] width 47 height 6
click at [0, 0] on input "Arraste o arquivo para cá ou Selecione o Arquivo" at bounding box center [0, 0] width 0 height 0
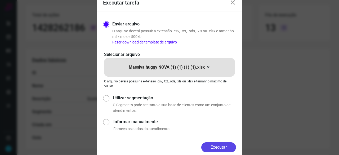
click at [223, 146] on button "Executar" at bounding box center [218, 147] width 35 height 10
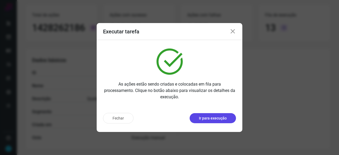
click at [212, 119] on p "Ir para execução" at bounding box center [213, 118] width 28 height 6
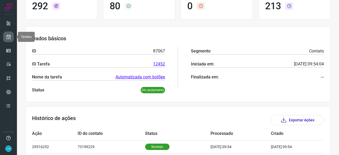
click at [11, 35] on link at bounding box center [8, 36] width 11 height 11
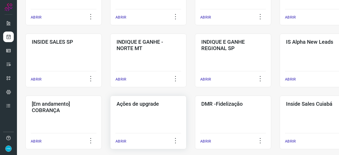
scroll to position [228, 0]
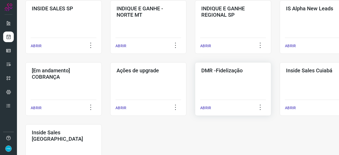
click at [209, 108] on p "ABRIR" at bounding box center [205, 108] width 11 height 6
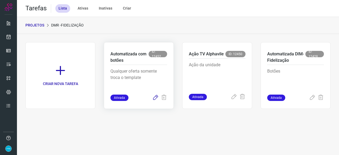
click at [155, 97] on icon at bounding box center [155, 97] width 6 height 6
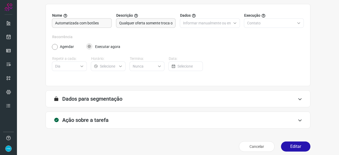
scroll to position [52, 0]
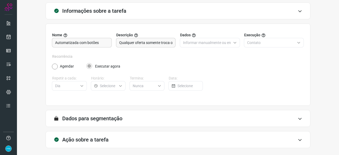
scroll to position [52, 0]
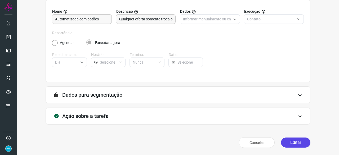
click at [296, 144] on button "Editar" at bounding box center [295, 142] width 29 height 10
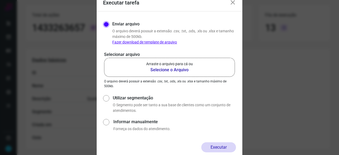
click at [156, 70] on b "Selecione o Arquivo" at bounding box center [169, 70] width 47 height 6
click at [0, 0] on input "Arraste o arquivo para cá ou Selecione o Arquivo" at bounding box center [0, 0] width 0 height 0
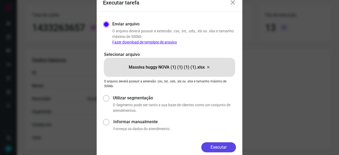
click at [218, 145] on button "Executar" at bounding box center [218, 147] width 35 height 10
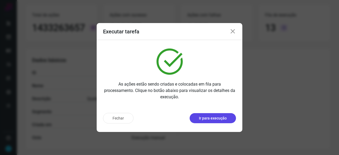
click at [212, 118] on p "Ir para execução" at bounding box center [213, 118] width 28 height 6
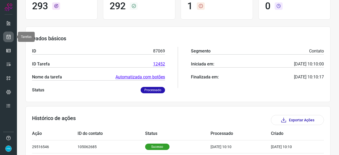
click at [8, 37] on icon at bounding box center [9, 36] width 6 height 5
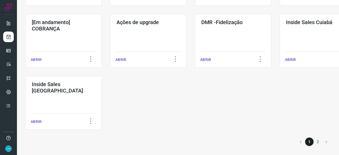
scroll to position [276, 0]
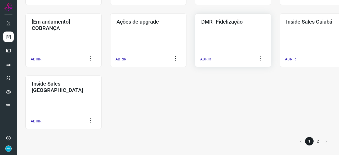
click at [204, 59] on p "ABRIR" at bounding box center [205, 59] width 11 height 6
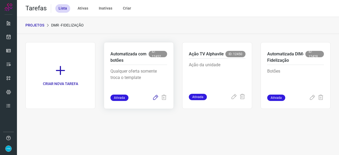
click at [156, 97] on icon at bounding box center [155, 97] width 6 height 6
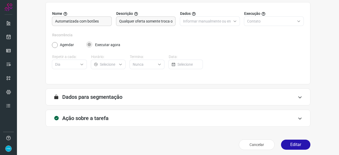
scroll to position [52, 0]
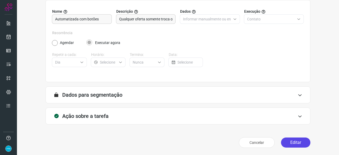
click at [296, 142] on button "Editar" at bounding box center [295, 142] width 29 height 10
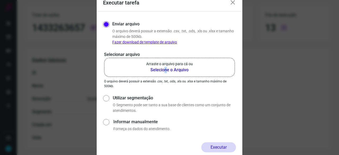
click at [165, 70] on b "Selecione o Arquivo" at bounding box center [169, 70] width 47 height 6
click at [170, 70] on b "Selecione o Arquivo" at bounding box center [169, 70] width 47 height 6
click at [0, 0] on input "Arraste o arquivo para cá ou Selecione o Arquivo" at bounding box center [0, 0] width 0 height 0
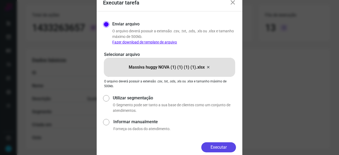
click at [223, 148] on button "Executar" at bounding box center [218, 147] width 35 height 10
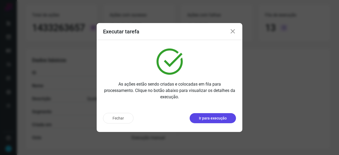
click at [209, 120] on p "Ir para execução" at bounding box center [213, 118] width 28 height 6
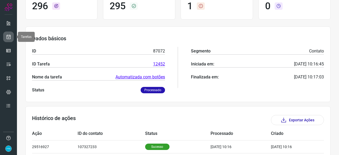
click at [8, 37] on icon at bounding box center [9, 36] width 6 height 5
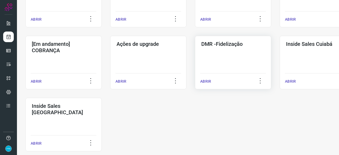
click at [209, 81] on p "ABRIR" at bounding box center [205, 82] width 11 height 6
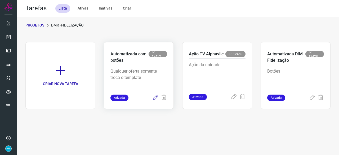
click at [155, 97] on icon at bounding box center [155, 97] width 6 height 6
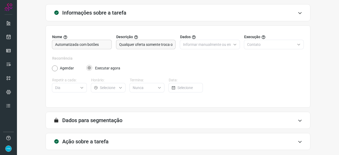
scroll to position [52, 0]
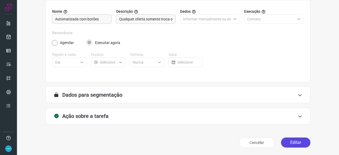
click at [298, 141] on button "Editar" at bounding box center [295, 142] width 29 height 10
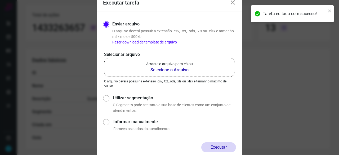
click at [164, 70] on b "Selecione o Arquivo" at bounding box center [169, 70] width 47 height 6
click at [0, 0] on input "Arraste o arquivo para cá ou Selecione o Arquivo" at bounding box center [0, 0] width 0 height 0
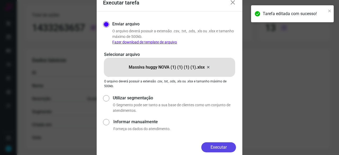
click at [231, 148] on button "Executar" at bounding box center [218, 147] width 35 height 10
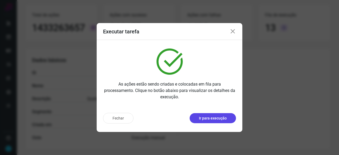
click at [209, 117] on p "Ir para execução" at bounding box center [213, 118] width 28 height 6
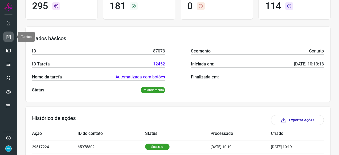
click at [8, 37] on icon at bounding box center [9, 36] width 6 height 5
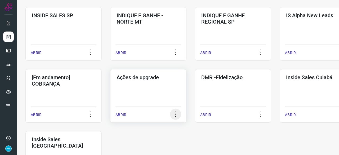
scroll to position [228, 0]
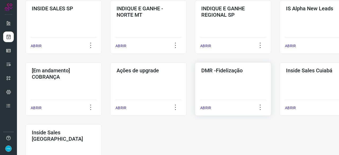
click at [206, 109] on p "ABRIR" at bounding box center [205, 108] width 11 height 6
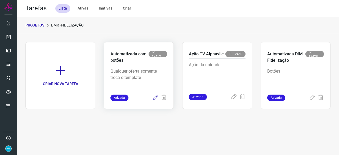
click at [155, 97] on icon at bounding box center [155, 97] width 6 height 6
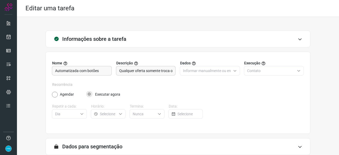
scroll to position [52, 0]
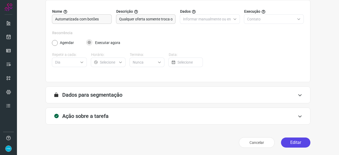
click at [287, 144] on button "Editar" at bounding box center [295, 142] width 29 height 10
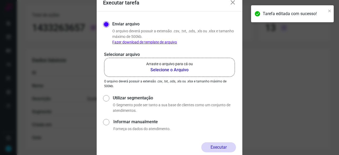
click at [160, 71] on b "Selecione o Arquivo" at bounding box center [169, 70] width 47 height 6
click at [0, 0] on input "Arraste o arquivo para cá ou Selecione o Arquivo" at bounding box center [0, 0] width 0 height 0
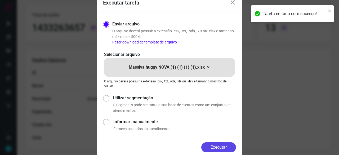
click at [234, 150] on button "Executar" at bounding box center [218, 147] width 35 height 10
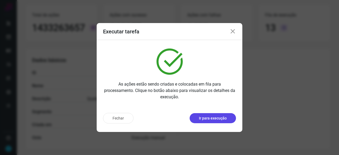
click at [209, 120] on p "Ir para execução" at bounding box center [213, 118] width 28 height 6
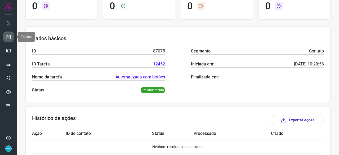
click at [7, 35] on icon at bounding box center [9, 36] width 6 height 5
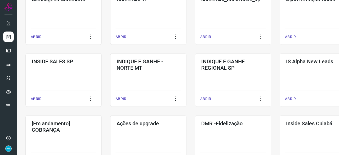
scroll to position [228, 0]
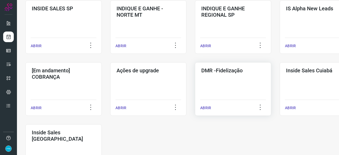
click at [203, 108] on p "ABRIR" at bounding box center [205, 108] width 11 height 6
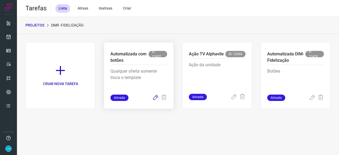
click at [156, 95] on icon at bounding box center [155, 97] width 6 height 6
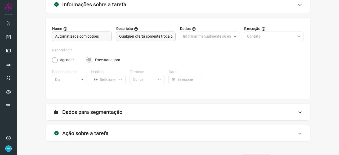
scroll to position [52, 0]
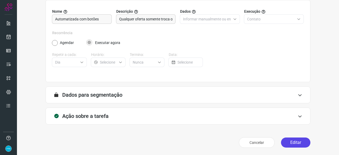
click at [299, 143] on button "Editar" at bounding box center [295, 142] width 29 height 10
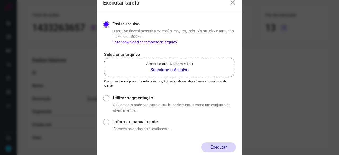
click at [162, 69] on b "Selecione o Arquivo" at bounding box center [169, 70] width 47 height 6
click at [0, 0] on input "Arraste o arquivo para cá ou Selecione o Arquivo" at bounding box center [0, 0] width 0 height 0
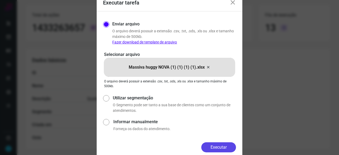
click at [213, 146] on button "Executar" at bounding box center [218, 147] width 35 height 10
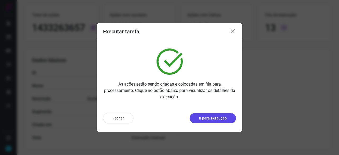
click at [218, 118] on p "Ir para execução" at bounding box center [213, 118] width 28 height 6
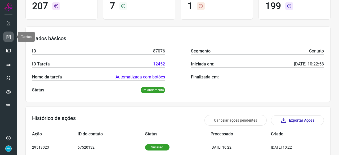
click at [8, 38] on icon at bounding box center [9, 36] width 6 height 5
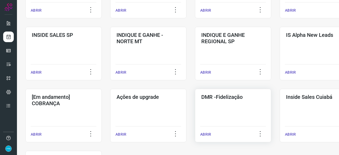
click at [206, 134] on p "ABRIR" at bounding box center [205, 135] width 11 height 6
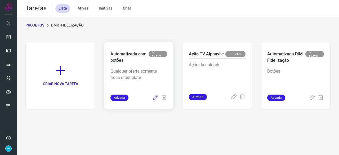
click at [154, 99] on icon at bounding box center [155, 97] width 6 height 6
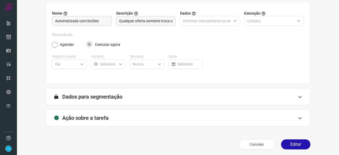
scroll to position [52, 0]
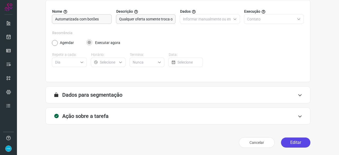
click at [290, 139] on button "Editar" at bounding box center [295, 142] width 29 height 10
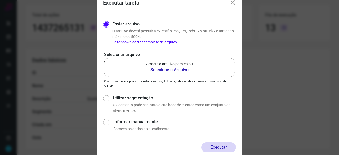
click at [155, 71] on b "Selecione o Arquivo" at bounding box center [169, 70] width 47 height 6
click at [0, 0] on input "Arraste o arquivo para cá ou Selecione o Arquivo" at bounding box center [0, 0] width 0 height 0
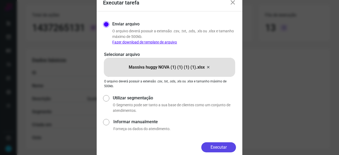
click at [230, 146] on button "Executar" at bounding box center [218, 147] width 35 height 10
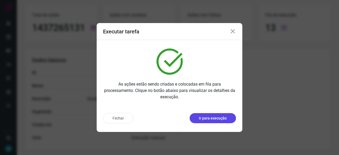
click at [207, 118] on p "Ir para execução" at bounding box center [213, 118] width 28 height 6
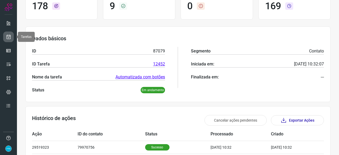
click at [7, 33] on link at bounding box center [8, 36] width 11 height 11
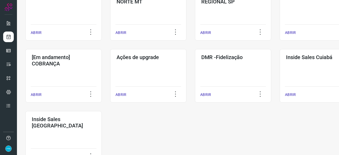
scroll to position [254, 0]
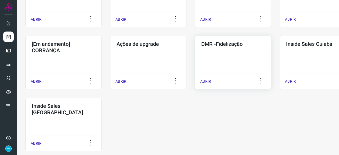
click at [204, 80] on p "ABRIR" at bounding box center [205, 82] width 11 height 6
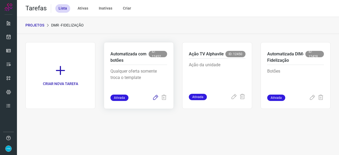
click at [152, 96] on icon at bounding box center [155, 97] width 6 height 6
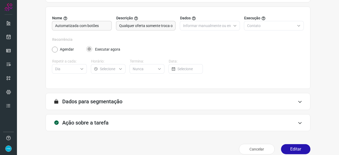
scroll to position [52, 0]
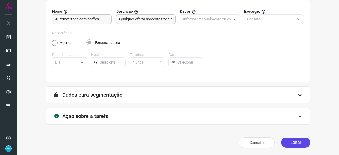
click at [288, 143] on button "Editar" at bounding box center [295, 142] width 29 height 10
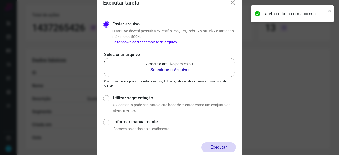
click at [172, 71] on b "Selecione o Arquivo" at bounding box center [169, 70] width 47 height 6
click at [0, 0] on input "Arraste o arquivo para cá ou Selecione o Arquivo" at bounding box center [0, 0] width 0 height 0
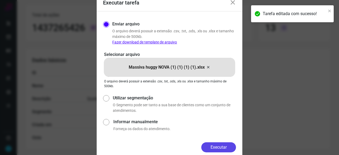
click at [229, 143] on button "Executar" at bounding box center [218, 147] width 35 height 10
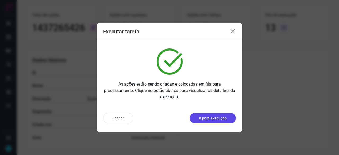
click at [209, 118] on p "Ir para execução" at bounding box center [213, 118] width 28 height 6
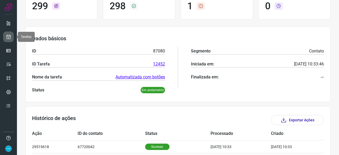
click at [8, 35] on icon at bounding box center [9, 36] width 6 height 5
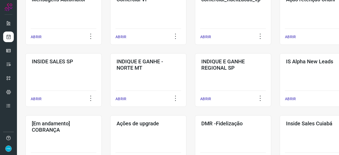
scroll to position [228, 0]
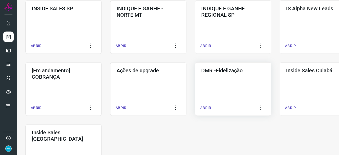
click at [205, 107] on p "ABRIR" at bounding box center [205, 108] width 11 height 6
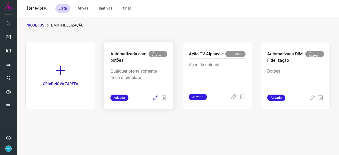
click at [156, 96] on icon at bounding box center [155, 97] width 6 height 6
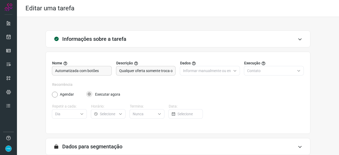
scroll to position [52, 0]
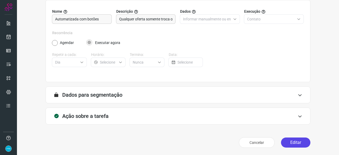
click at [291, 141] on button "Editar" at bounding box center [295, 142] width 29 height 10
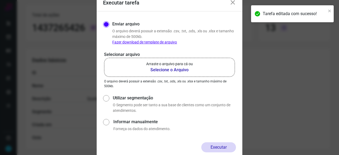
click at [172, 70] on b "Selecione o Arquivo" at bounding box center [169, 70] width 47 height 6
click at [0, 0] on input "Arraste o arquivo para cá ou Selecione o Arquivo" at bounding box center [0, 0] width 0 height 0
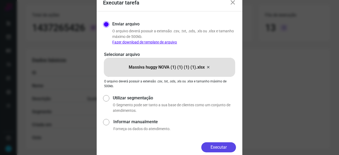
click at [220, 148] on button "Executar" at bounding box center [218, 147] width 35 height 10
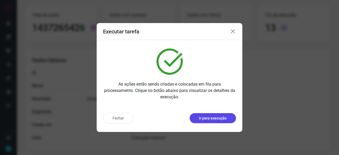
click at [222, 119] on p "Ir para execução" at bounding box center [213, 118] width 28 height 6
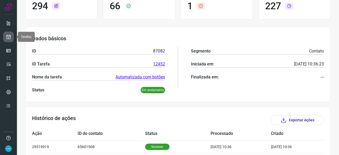
click at [7, 35] on icon at bounding box center [9, 36] width 6 height 5
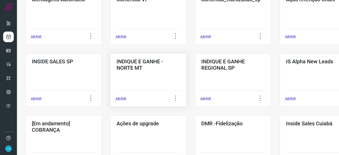
scroll to position [201, 0]
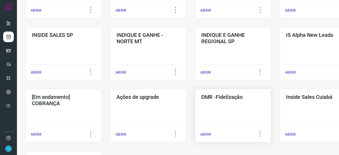
click at [205, 134] on p "ABRIR" at bounding box center [205, 135] width 11 height 6
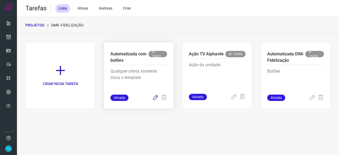
click at [156, 97] on icon at bounding box center [155, 97] width 6 height 6
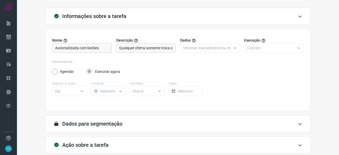
scroll to position [52, 0]
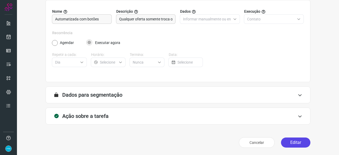
click at [283, 140] on button "Editar" at bounding box center [295, 142] width 29 height 10
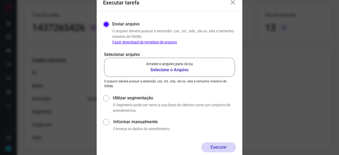
click at [160, 70] on b "Selecione o Arquivo" at bounding box center [169, 70] width 47 height 6
click at [0, 0] on input "Arraste o arquivo para cá ou Selecione o Arquivo" at bounding box center [0, 0] width 0 height 0
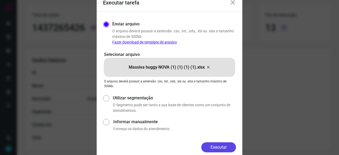
click at [222, 145] on button "Executar" at bounding box center [218, 147] width 35 height 10
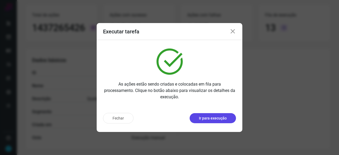
click at [207, 119] on p "Ir para execução" at bounding box center [213, 118] width 28 height 6
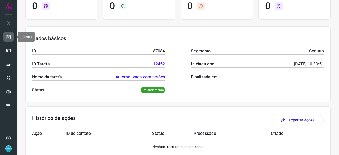
click at [7, 36] on icon at bounding box center [9, 36] width 6 height 5
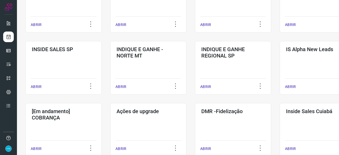
scroll to position [228, 0]
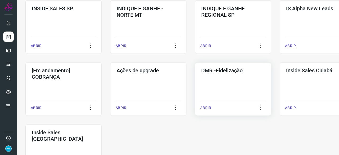
click at [210, 108] on p "ABRIR" at bounding box center [205, 108] width 11 height 6
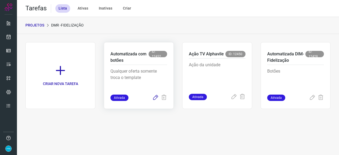
click at [155, 98] on icon at bounding box center [155, 97] width 6 height 6
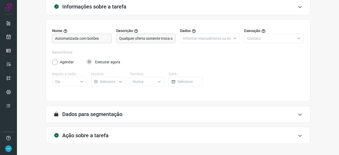
scroll to position [52, 0]
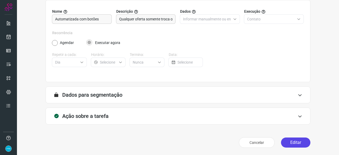
click at [288, 142] on button "Editar" at bounding box center [295, 142] width 29 height 10
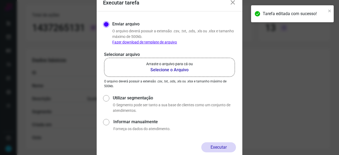
click at [175, 70] on b "Selecione o Arquivo" at bounding box center [169, 70] width 47 height 6
click at [0, 0] on input "Arraste o arquivo para cá ou Selecione o Arquivo" at bounding box center [0, 0] width 0 height 0
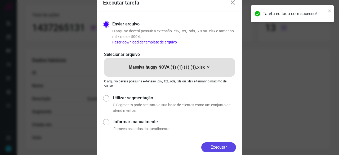
click at [228, 145] on button "Executar" at bounding box center [218, 147] width 35 height 10
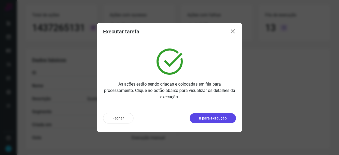
click at [202, 121] on p "Ir para execução" at bounding box center [213, 118] width 28 height 6
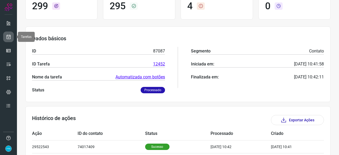
click at [8, 38] on icon at bounding box center [9, 36] width 6 height 5
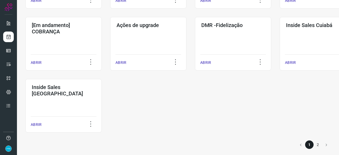
scroll to position [276, 0]
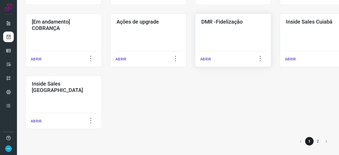
click at [207, 61] on p "ABRIR" at bounding box center [205, 59] width 11 height 6
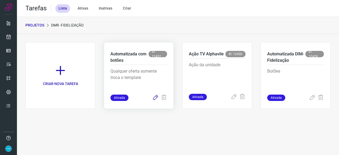
click at [154, 97] on icon at bounding box center [155, 97] width 6 height 6
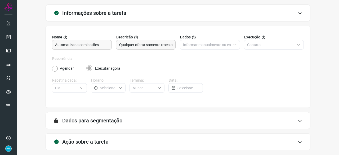
scroll to position [52, 0]
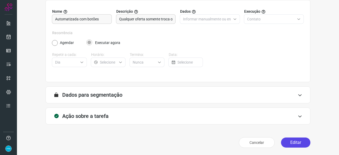
click at [298, 144] on button "Editar" at bounding box center [295, 142] width 29 height 10
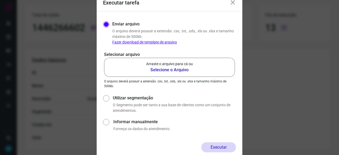
click at [172, 70] on b "Selecione o Arquivo" at bounding box center [169, 70] width 47 height 6
click at [0, 0] on input "Arraste o arquivo para cá ou Selecione o Arquivo" at bounding box center [0, 0] width 0 height 0
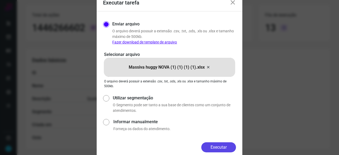
click at [226, 146] on button "Executar" at bounding box center [218, 147] width 35 height 10
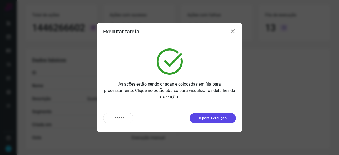
click at [222, 118] on p "Ir para execução" at bounding box center [213, 118] width 28 height 6
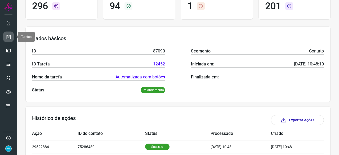
click at [9, 35] on icon at bounding box center [9, 36] width 6 height 5
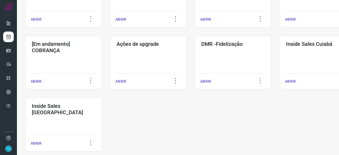
scroll to position [276, 0]
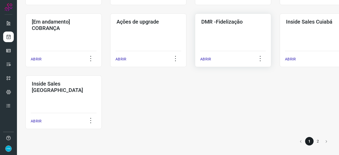
click at [208, 58] on p "ABRIR" at bounding box center [205, 59] width 11 height 6
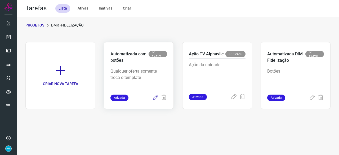
click at [155, 98] on icon at bounding box center [155, 97] width 6 height 6
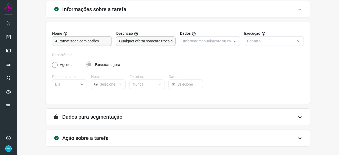
scroll to position [52, 0]
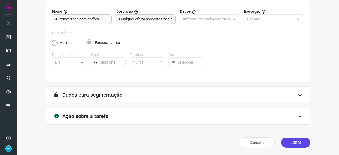
click at [301, 142] on button "Editar" at bounding box center [295, 142] width 29 height 10
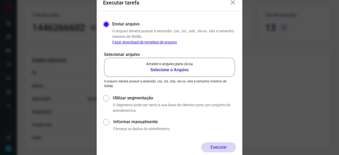
click at [160, 69] on b "Selecione o Arquivo" at bounding box center [169, 70] width 47 height 6
click at [0, 0] on input "Arraste o arquivo para cá ou Selecione o Arquivo" at bounding box center [0, 0] width 0 height 0
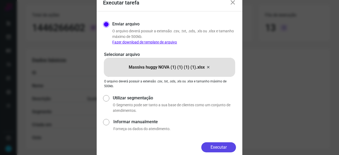
click at [212, 147] on button "Executar" at bounding box center [218, 147] width 35 height 10
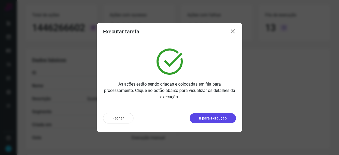
click at [201, 120] on p "Ir para execução" at bounding box center [213, 118] width 28 height 6
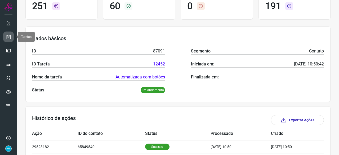
click at [10, 37] on icon at bounding box center [9, 36] width 6 height 5
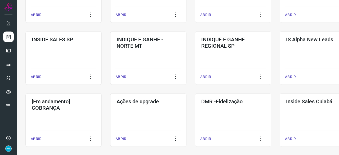
scroll to position [201, 0]
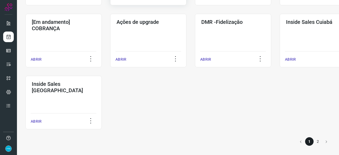
scroll to position [276, 0]
click at [208, 59] on p "ABRIR" at bounding box center [205, 59] width 11 height 6
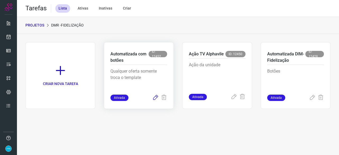
click at [155, 97] on icon at bounding box center [155, 97] width 6 height 6
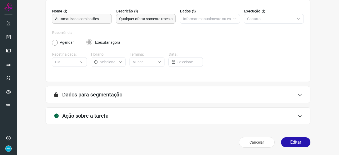
scroll to position [52, 0]
click at [295, 143] on button "Editar" at bounding box center [295, 142] width 29 height 10
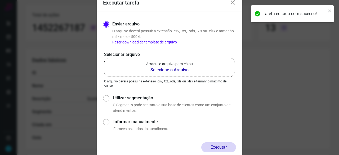
click at [177, 70] on b "Selecione o Arquivo" at bounding box center [169, 70] width 47 height 6
click at [0, 0] on input "Arraste o arquivo para cá ou Selecione o Arquivo" at bounding box center [0, 0] width 0 height 0
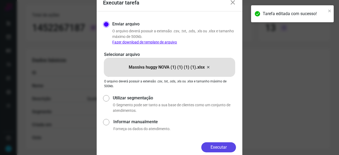
click at [225, 150] on button "Executar" at bounding box center [218, 147] width 35 height 10
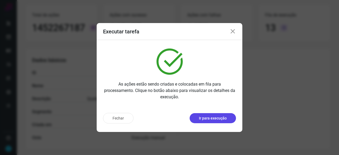
click at [214, 120] on p "Ir para execução" at bounding box center [213, 118] width 28 height 6
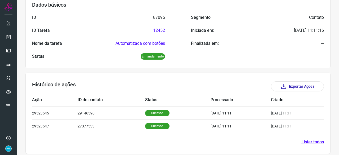
scroll to position [89, 0]
